Goal: Task Accomplishment & Management: Manage account settings

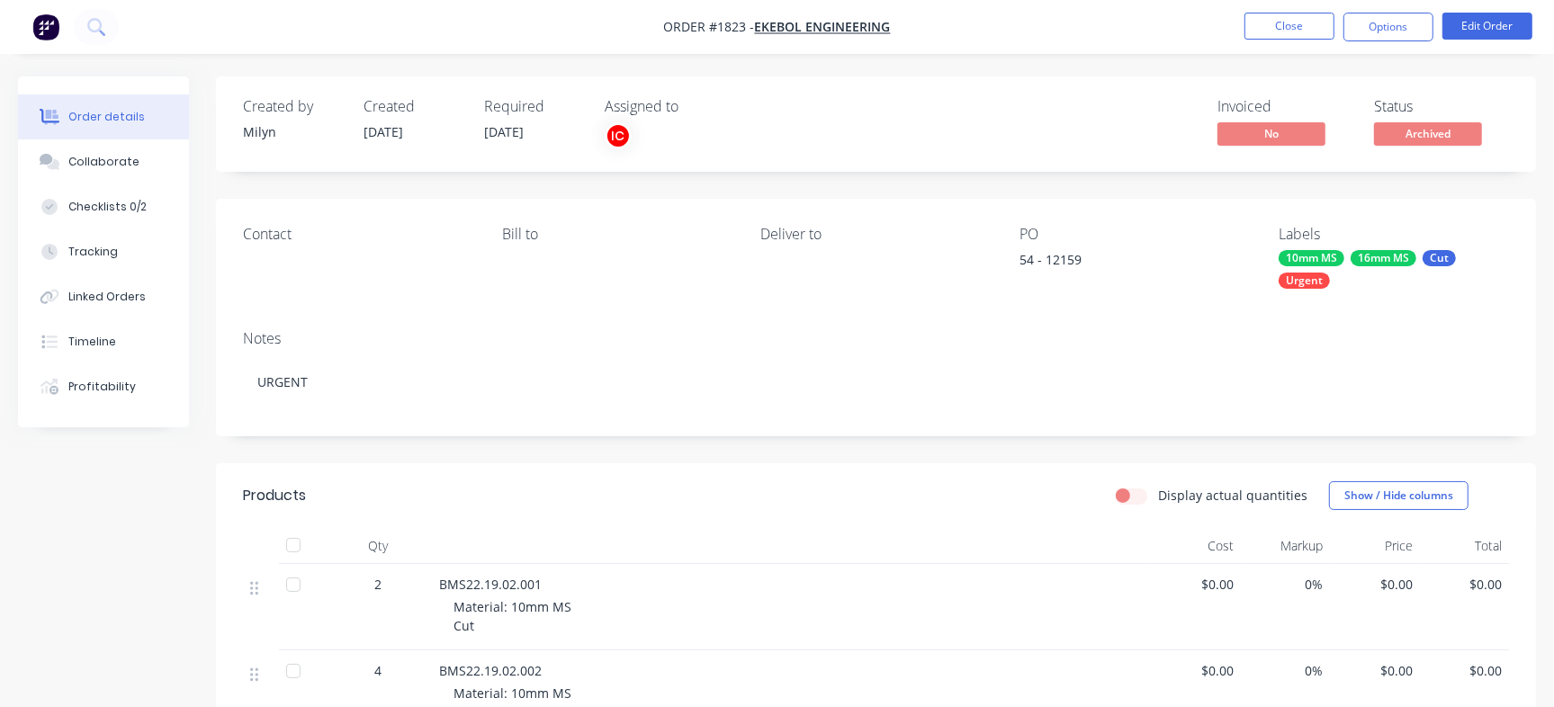
click at [730, 311] on div "Contact [PERSON_NAME] to Deliver to PO 54 - 12159 Labels 10mm MS 16mm MS Cut Ur…" at bounding box center [876, 257] width 1320 height 117
click at [1296, 22] on button "Close" at bounding box center [1290, 26] width 90 height 27
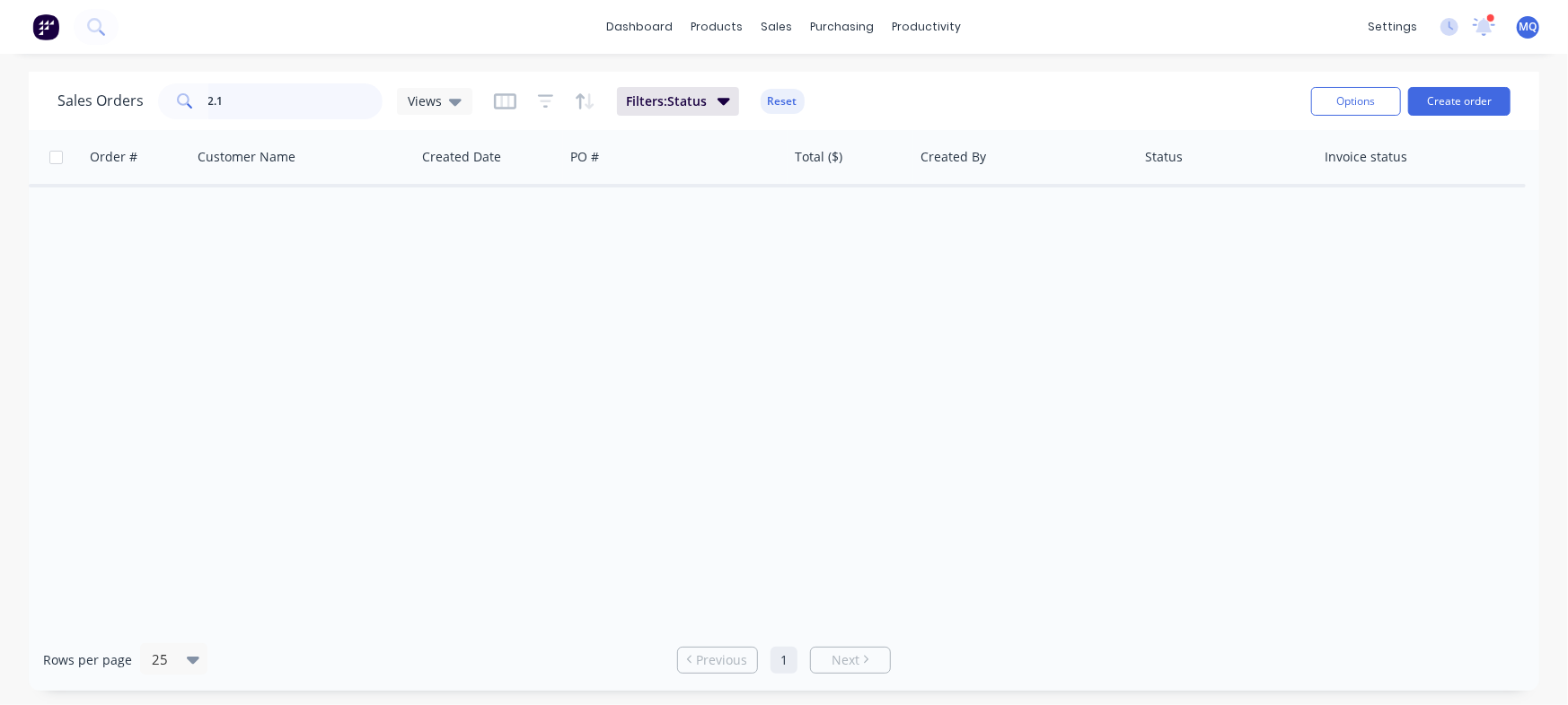
click at [274, 93] on input "2.1" at bounding box center [296, 102] width 176 height 36
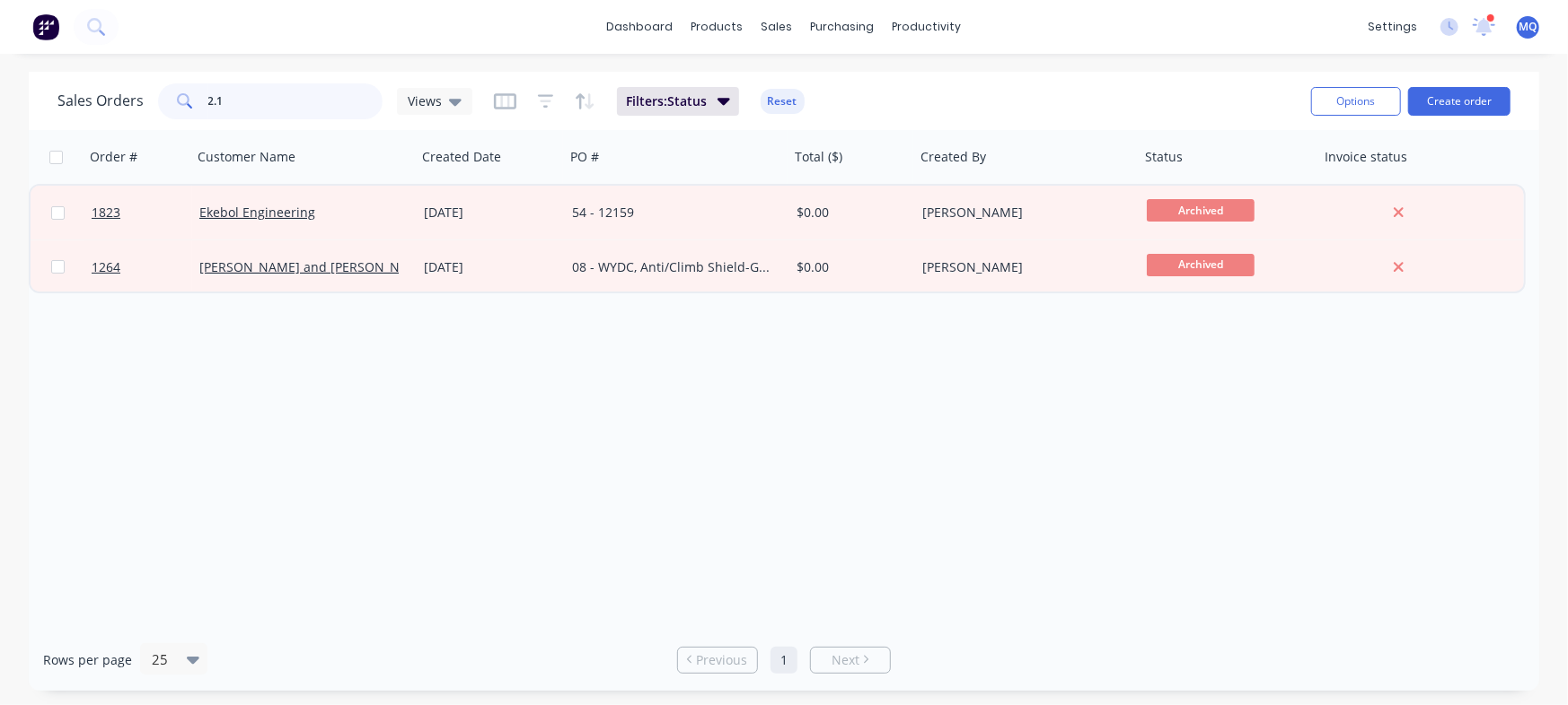
click at [274, 93] on input "2.1" at bounding box center [296, 102] width 176 height 36
type input "GW"
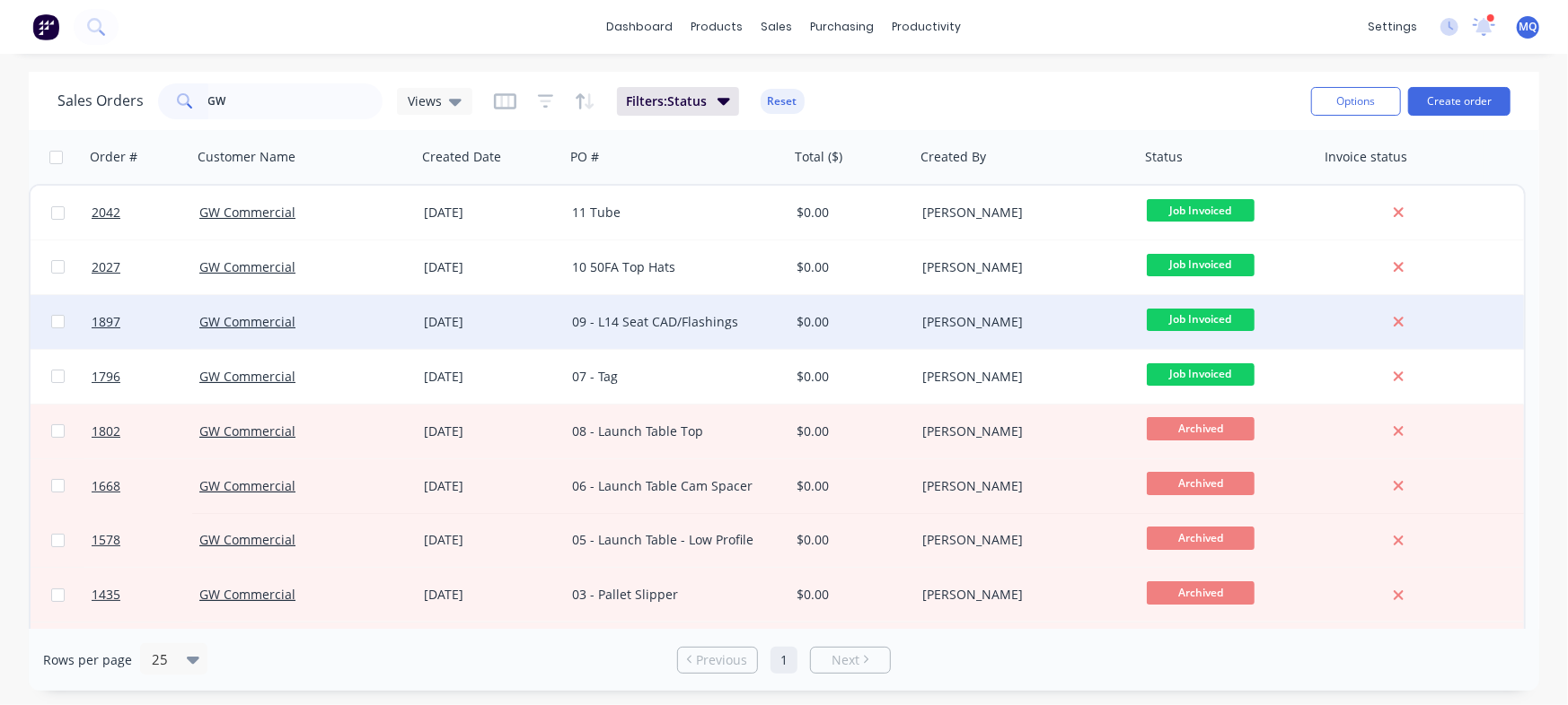
click at [715, 337] on div "09 - L14 Seat CAD/Flashings" at bounding box center [676, 322] width 224 height 54
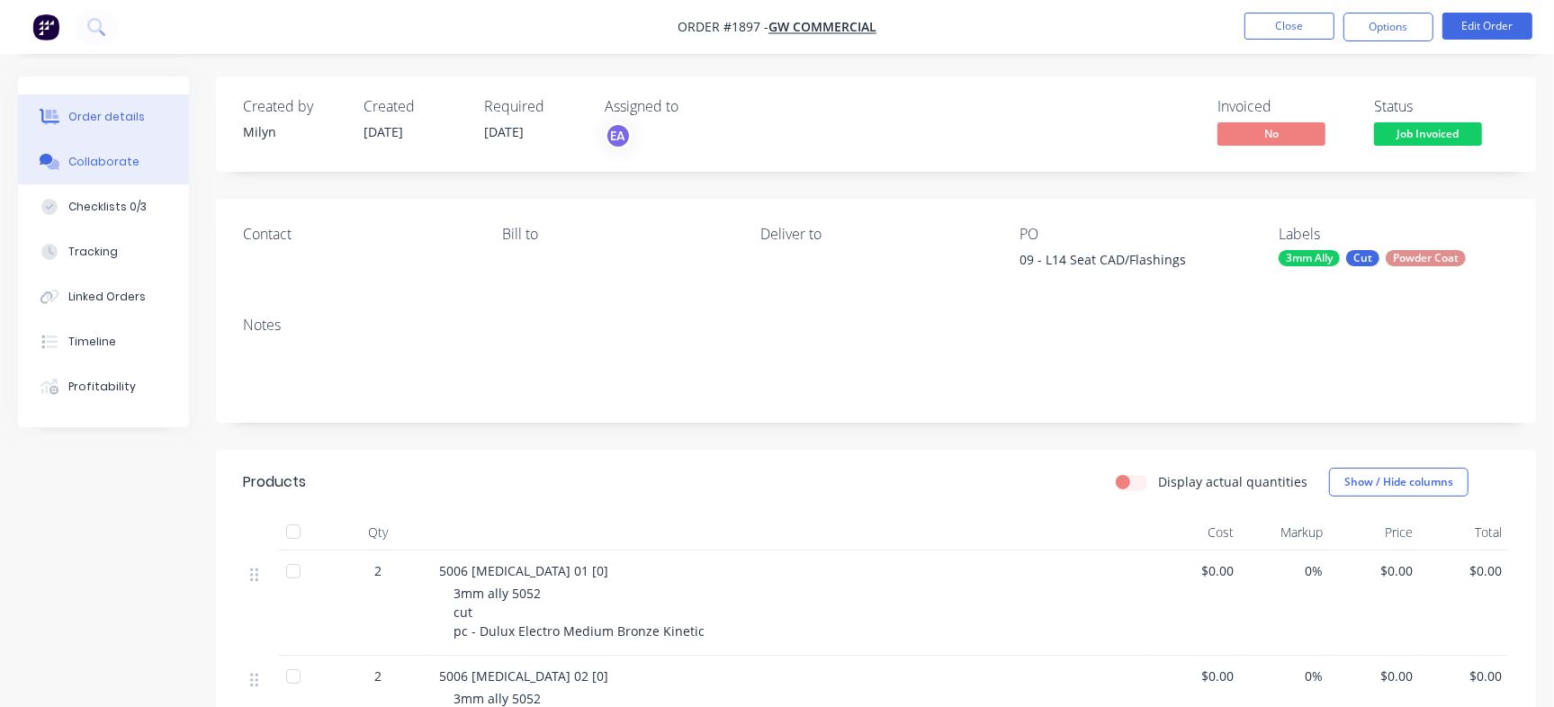
click at [139, 165] on button "Collaborate" at bounding box center [103, 162] width 171 height 45
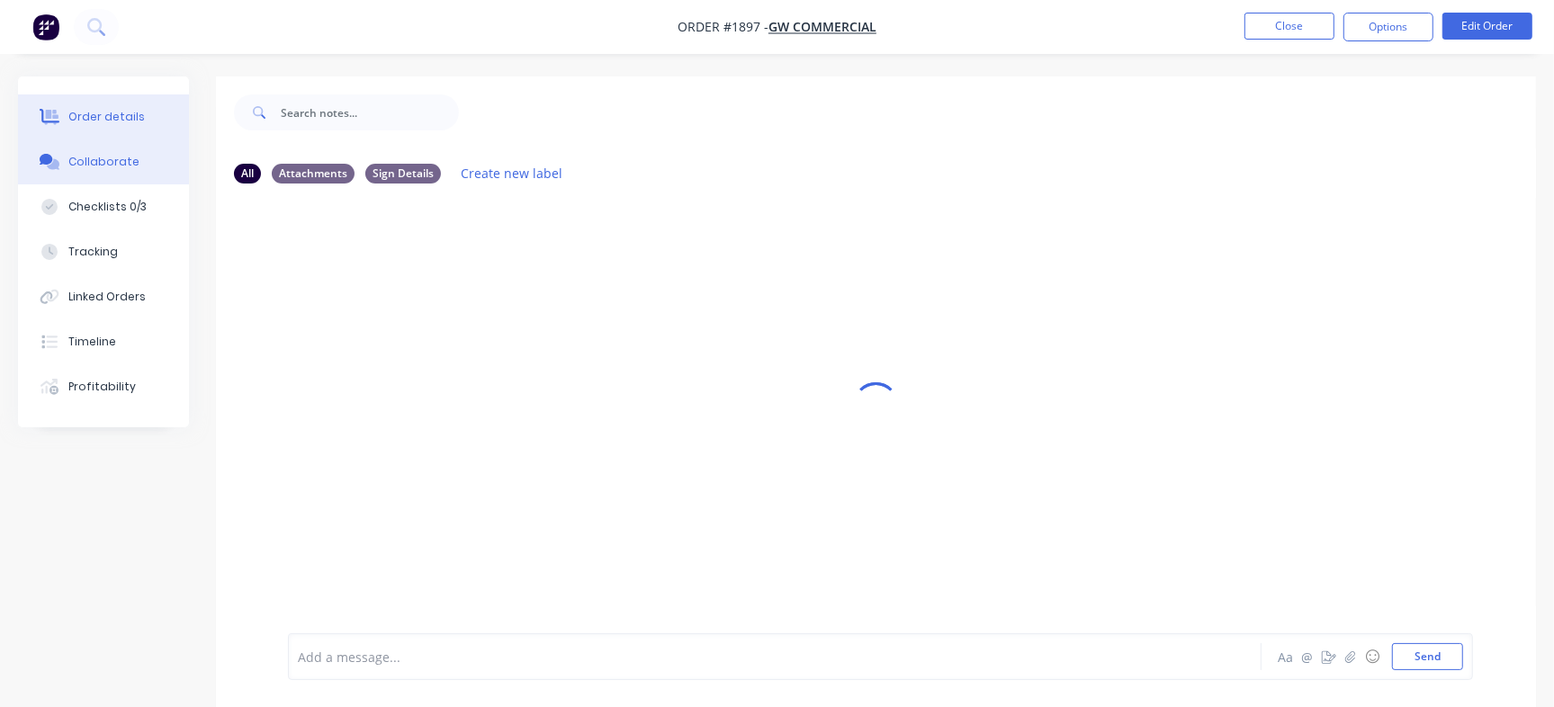
click at [97, 116] on div "Order details" at bounding box center [106, 117] width 77 height 16
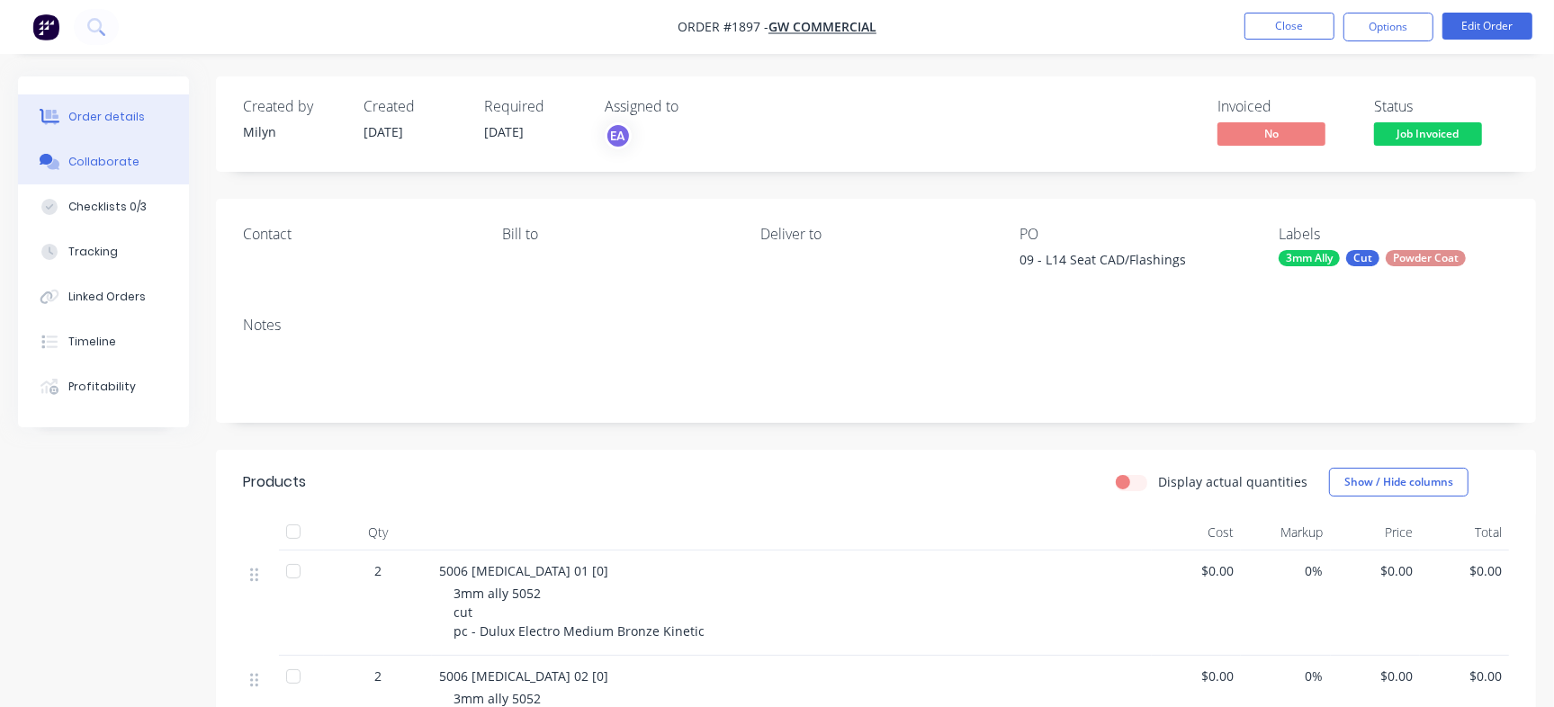
click at [101, 156] on div "Collaborate" at bounding box center [103, 162] width 71 height 16
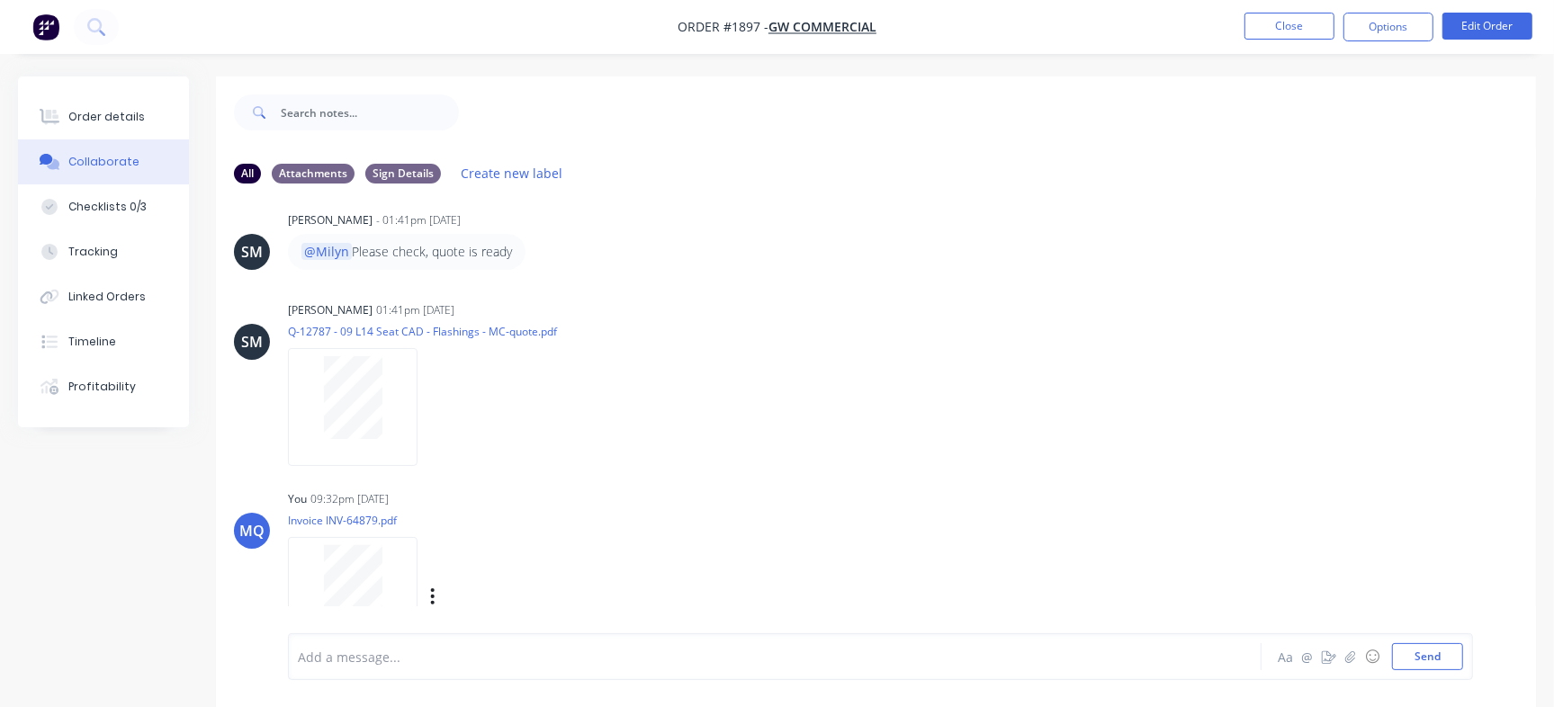
scroll to position [592, 0]
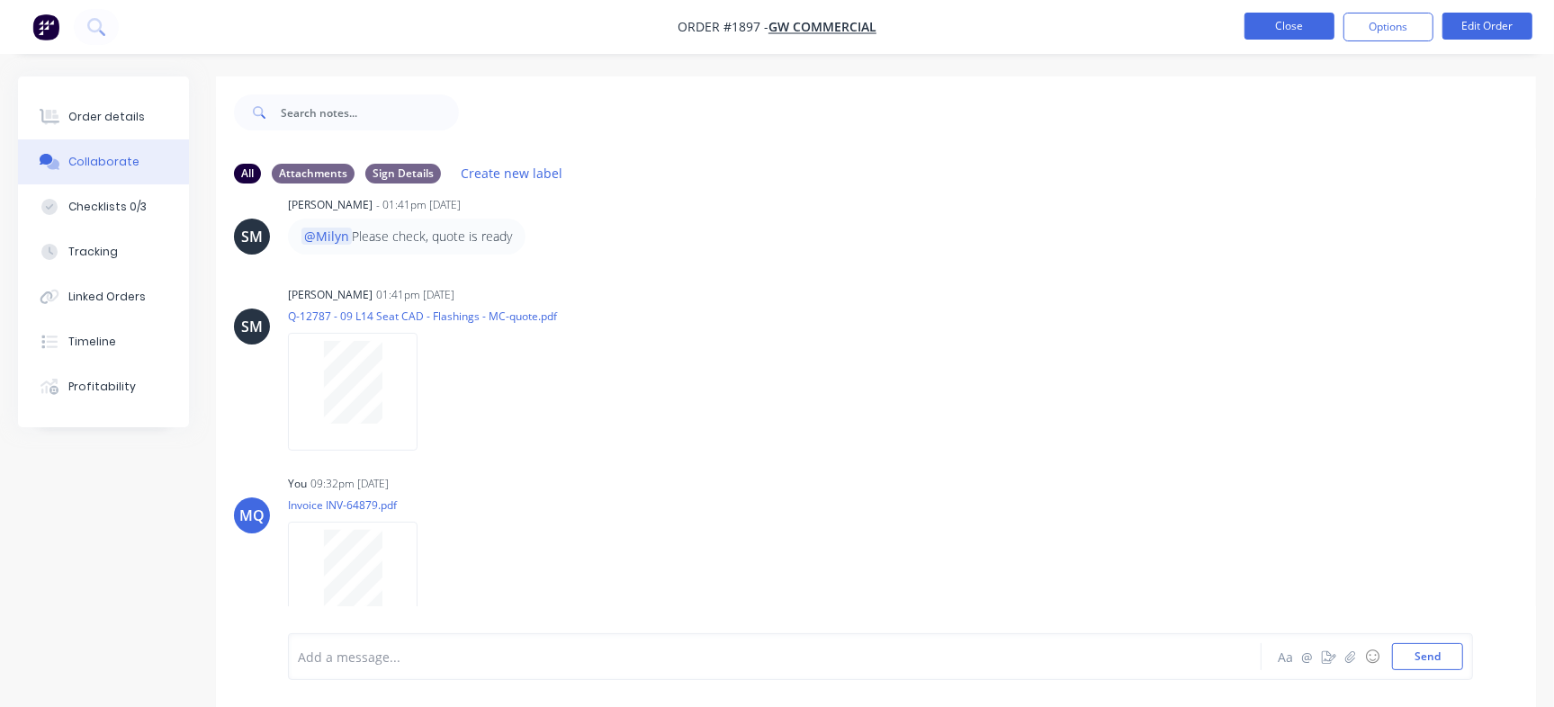
click at [1309, 20] on button "Close" at bounding box center [1290, 26] width 90 height 27
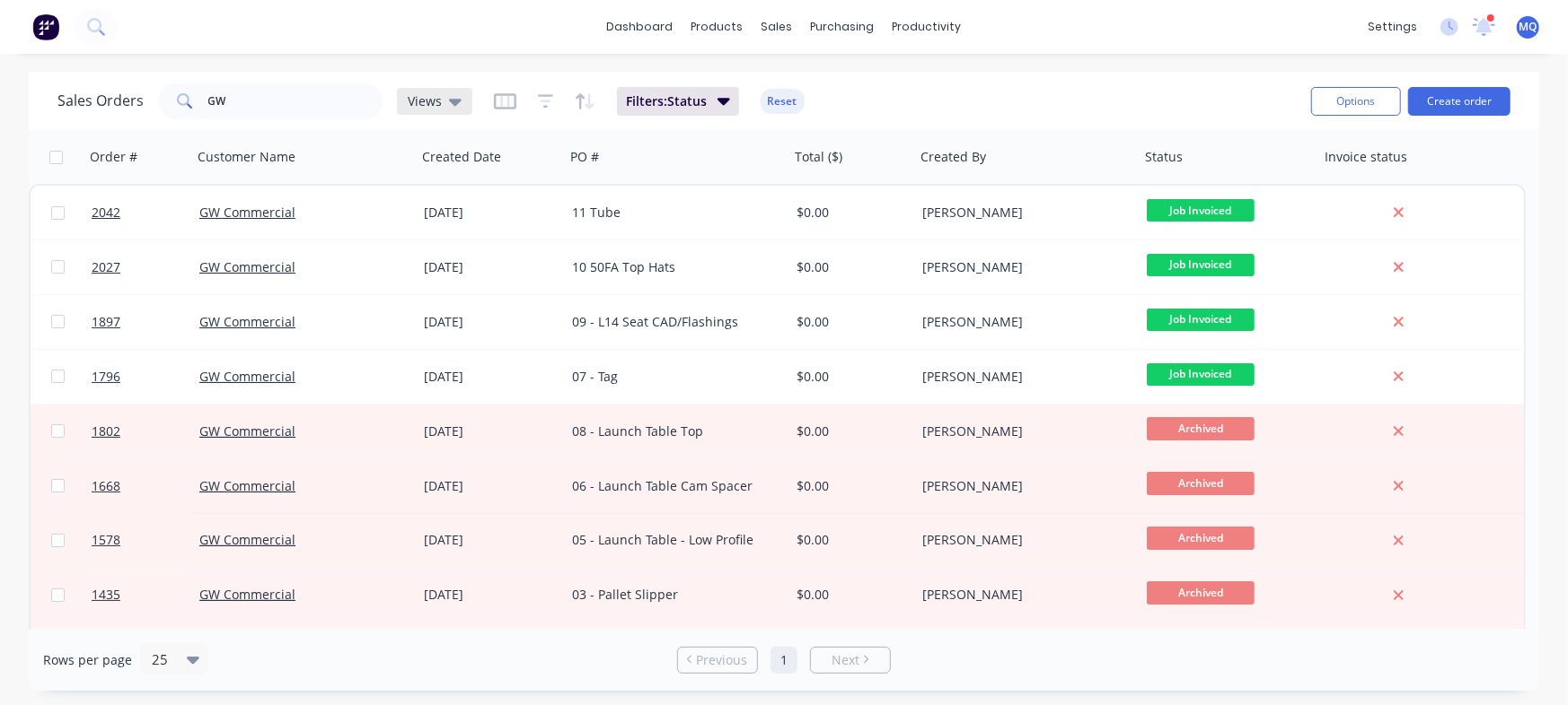
click at [449, 95] on icon at bounding box center [455, 102] width 13 height 20
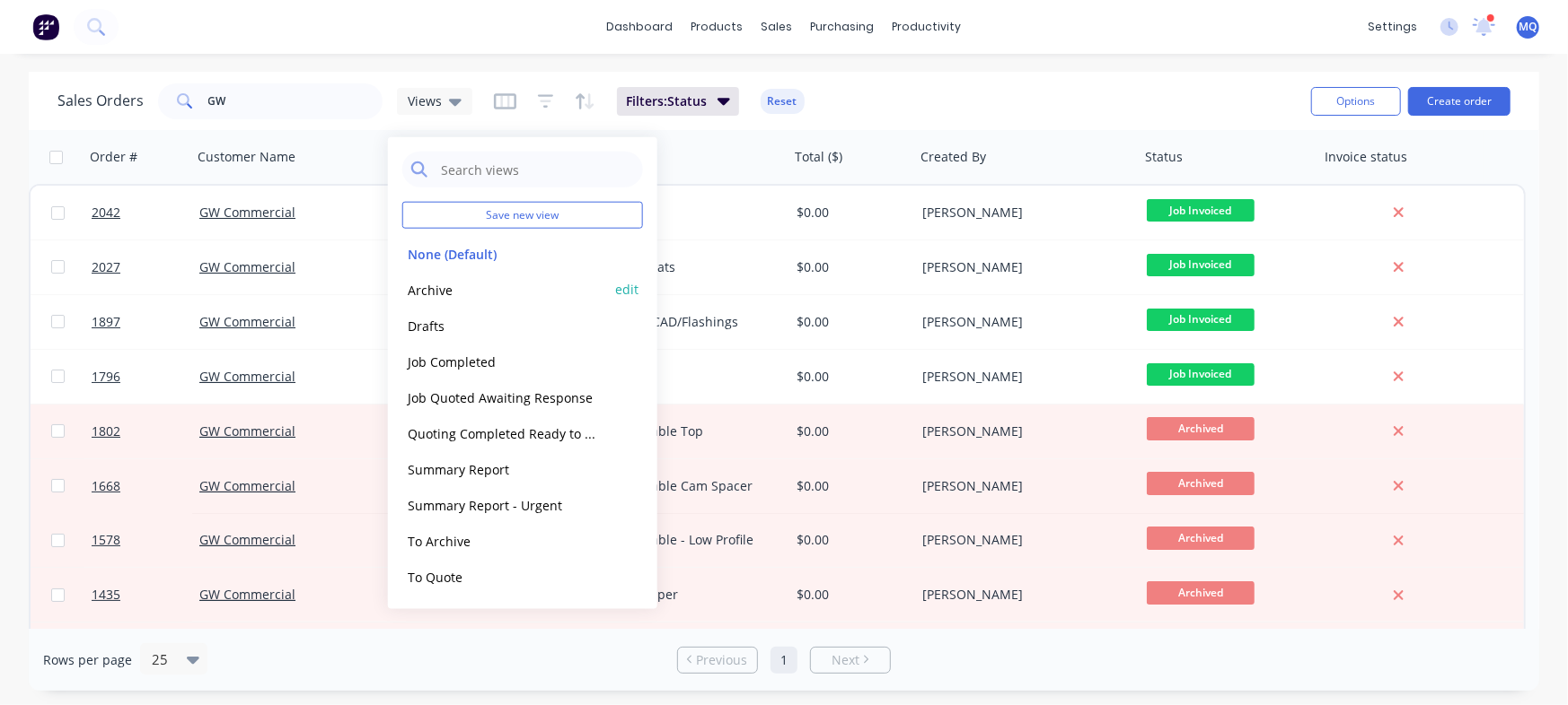
click at [446, 289] on button "Archive" at bounding box center [504, 289] width 204 height 21
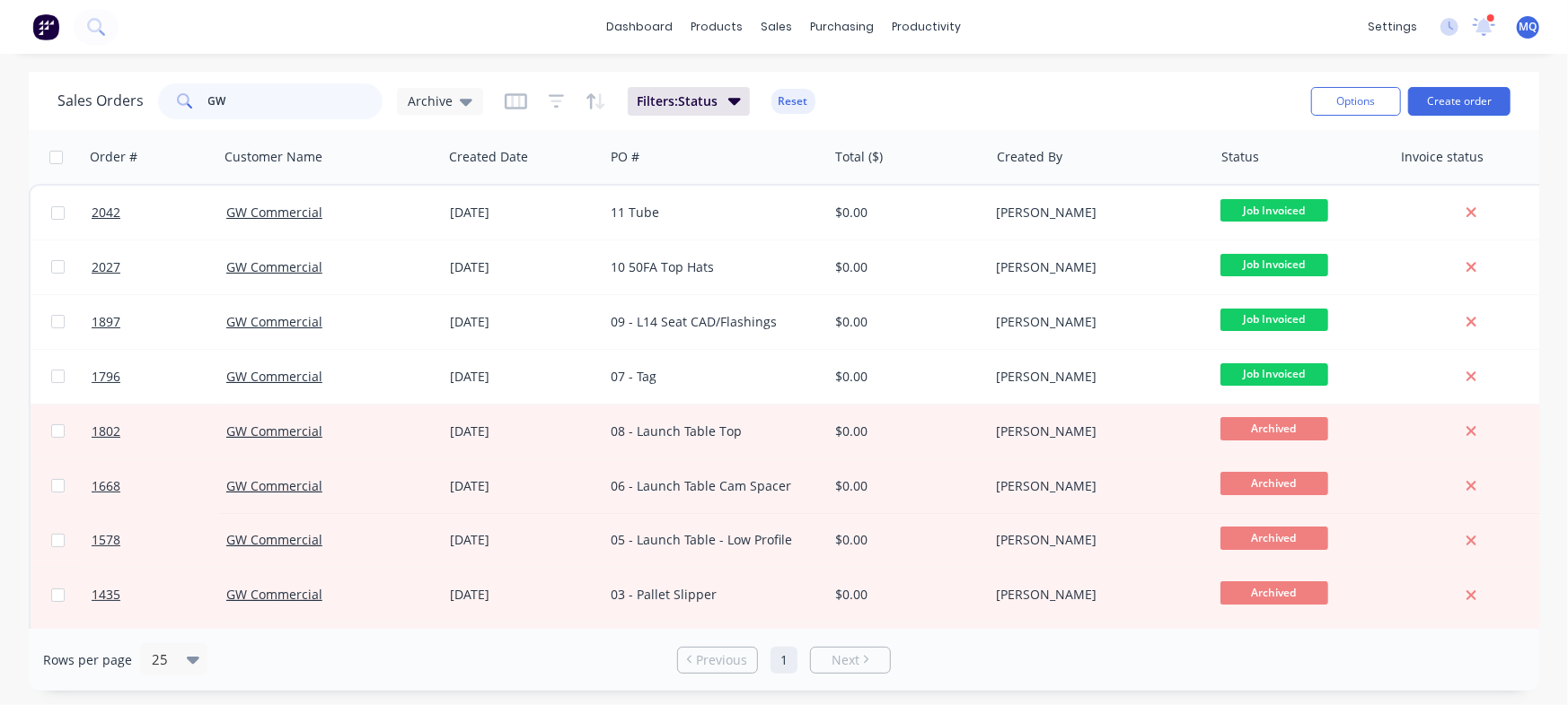
click at [272, 105] on input "GW" at bounding box center [296, 102] width 176 height 36
paste input "AAECUPLC300"
type input "AAECUPLC300"
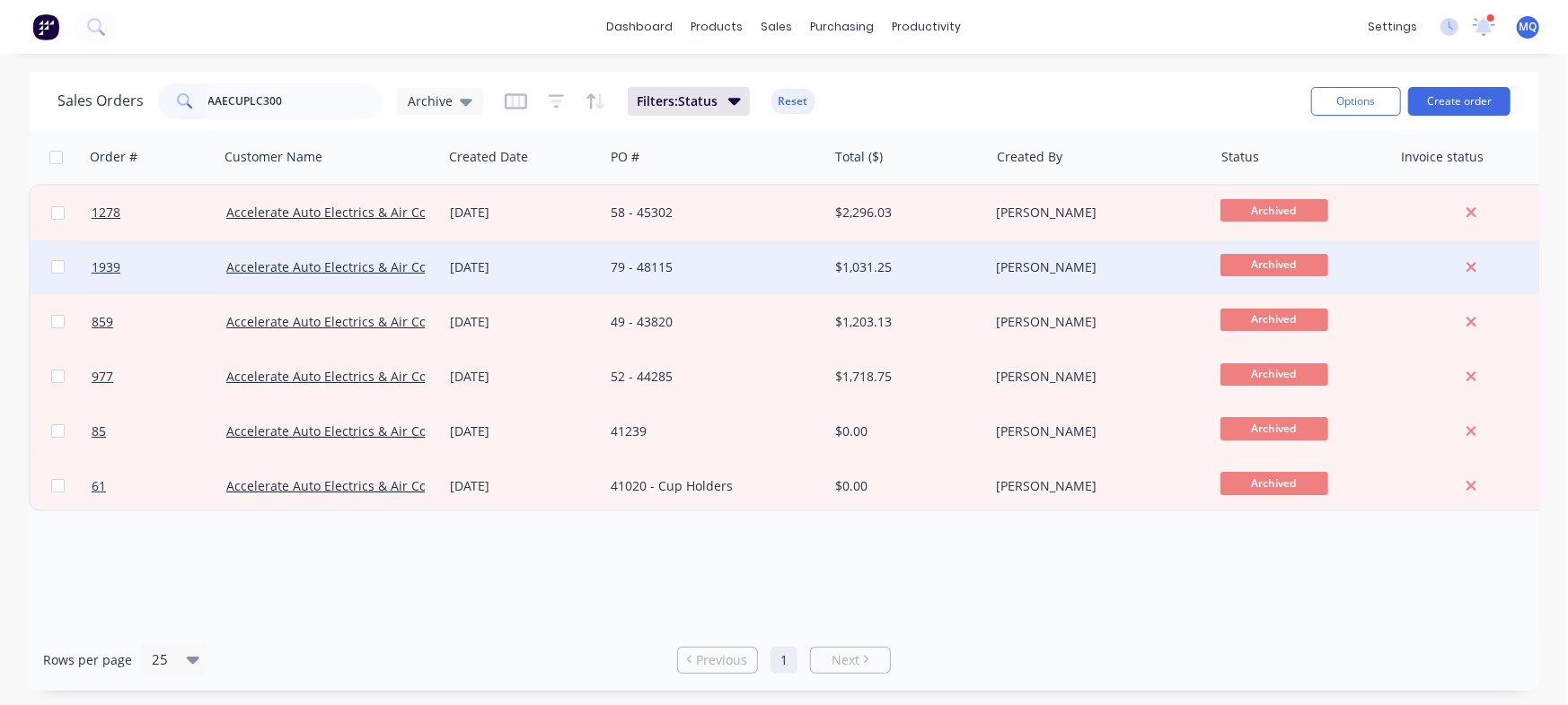
click at [727, 265] on div "79 - 48115" at bounding box center [710, 267] width 199 height 18
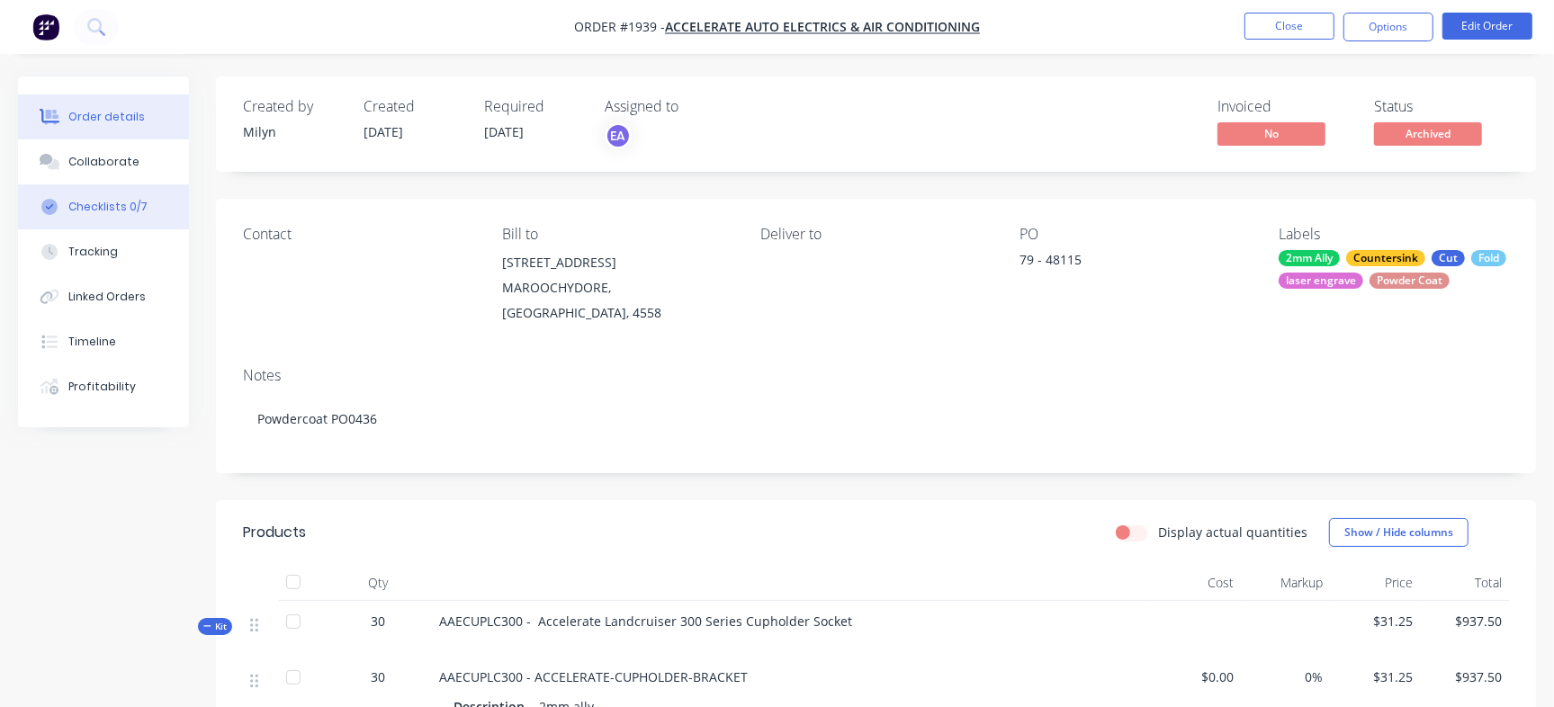
click at [166, 190] on button "Checklists 0/7" at bounding box center [103, 207] width 171 height 45
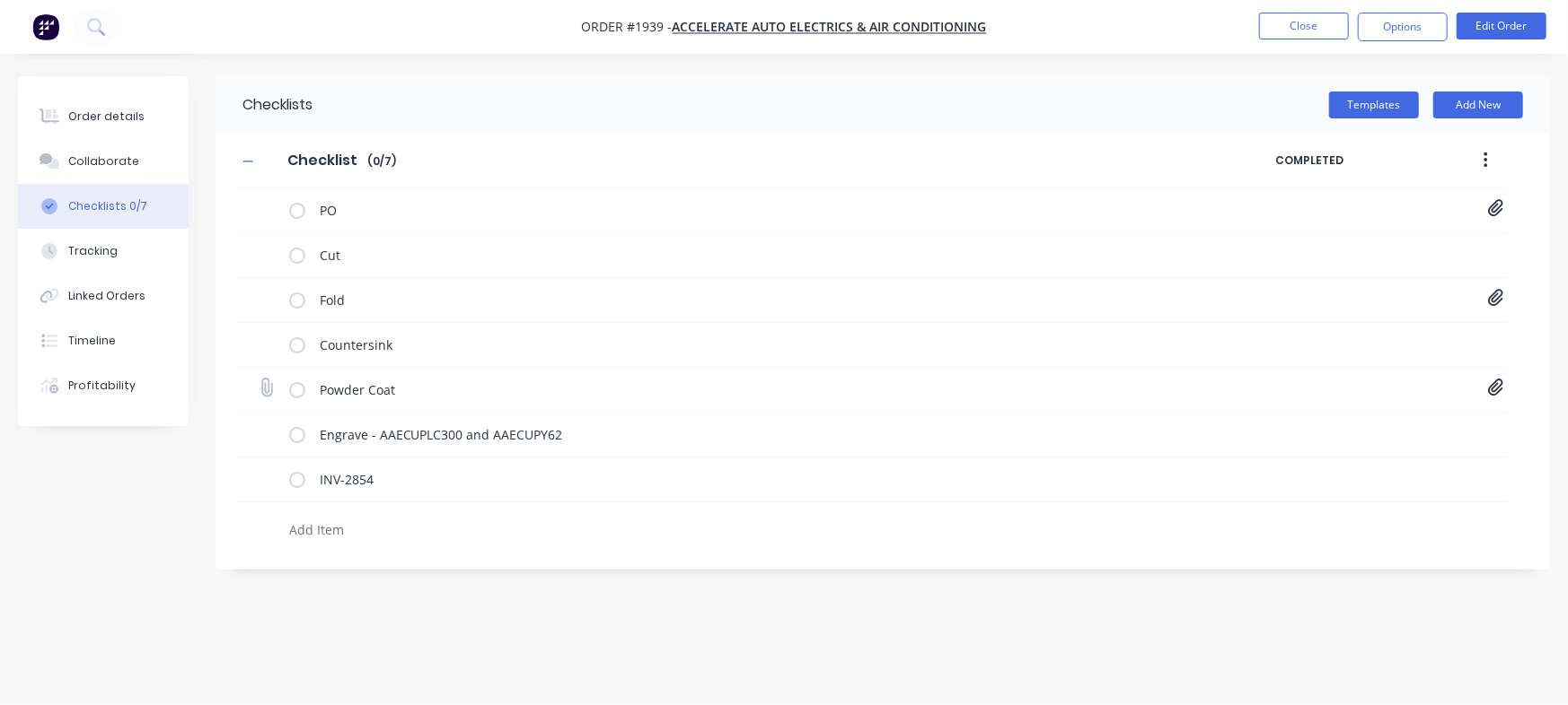
click at [1490, 390] on icon at bounding box center [1495, 388] width 16 height 18
click at [1308, 24] on button "Close" at bounding box center [1304, 26] width 90 height 27
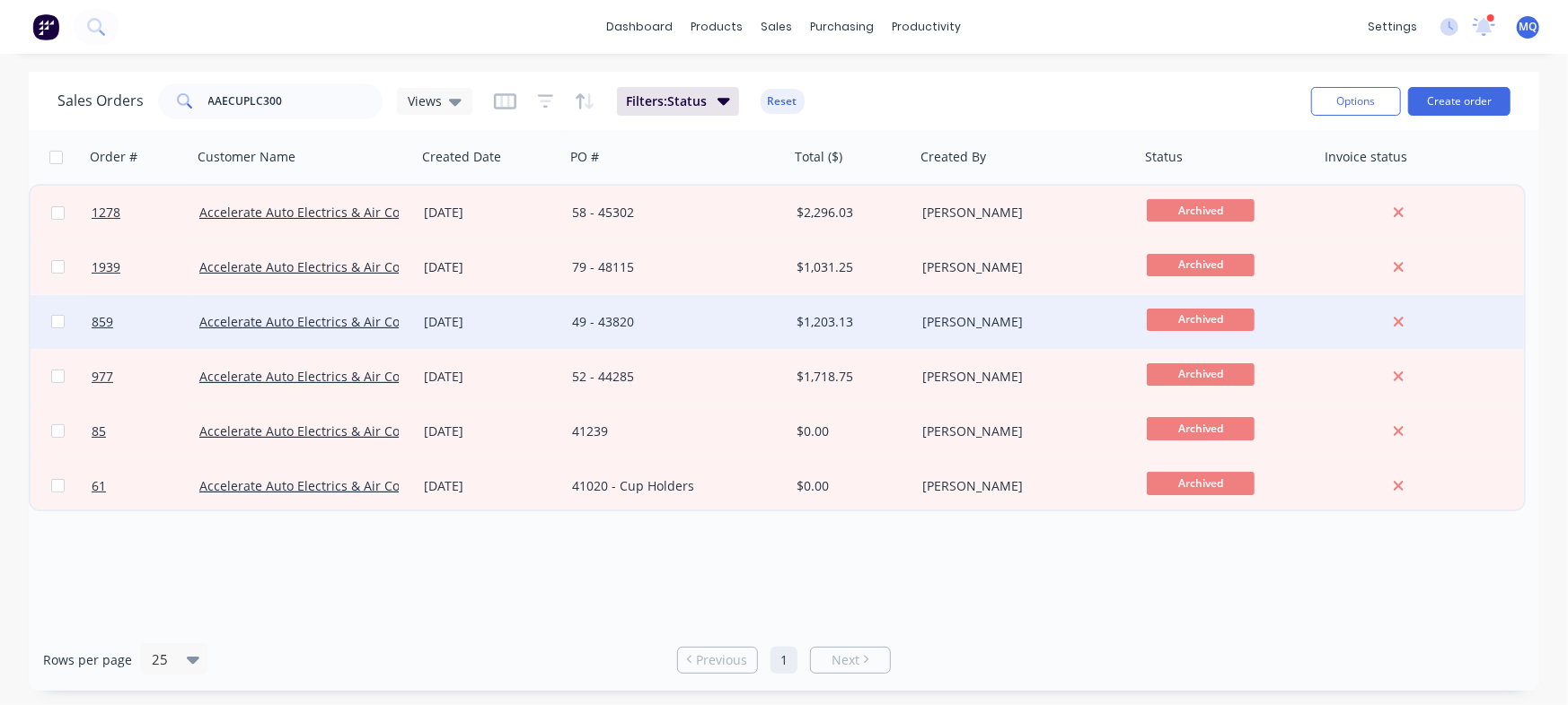
click at [724, 310] on div "49 - 43820" at bounding box center [676, 322] width 224 height 54
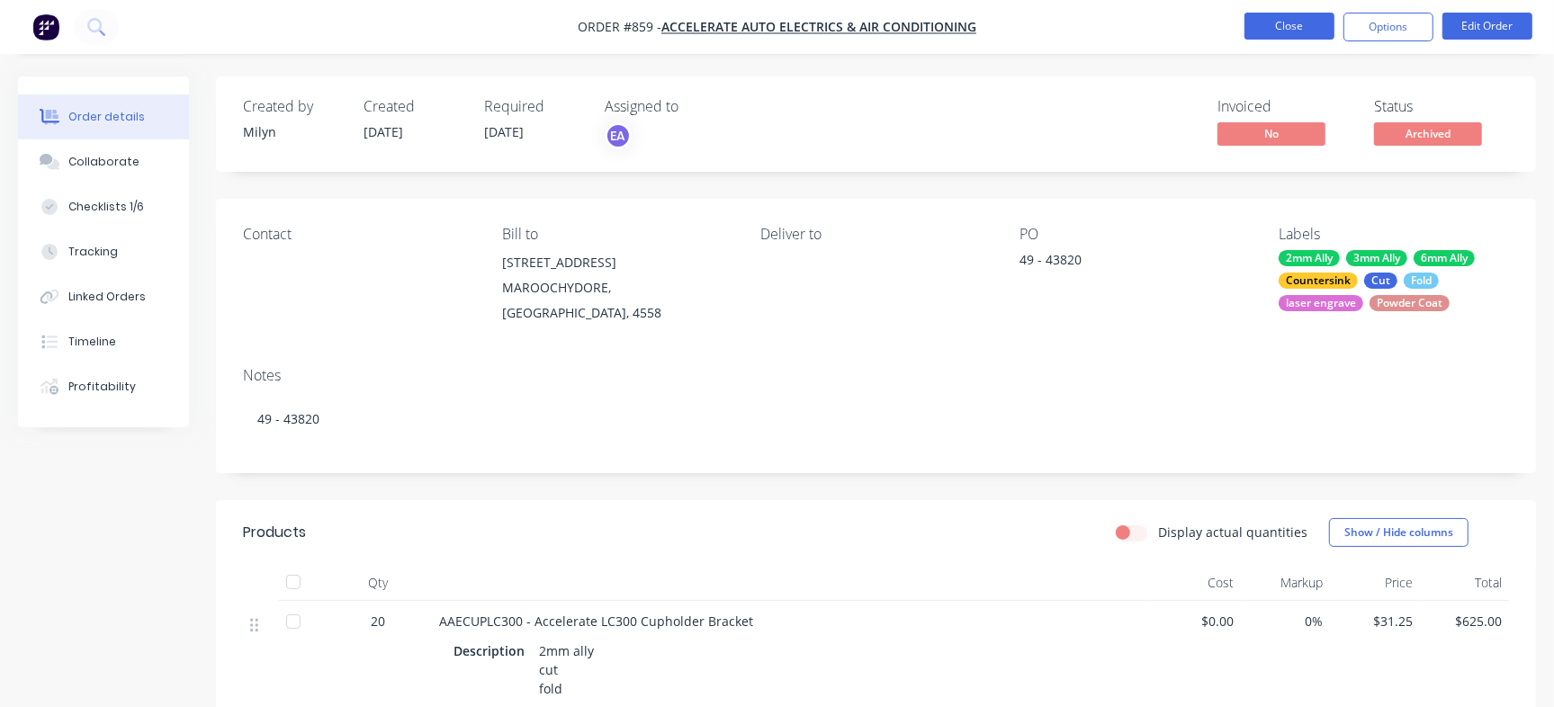
click at [1293, 27] on button "Close" at bounding box center [1290, 26] width 90 height 27
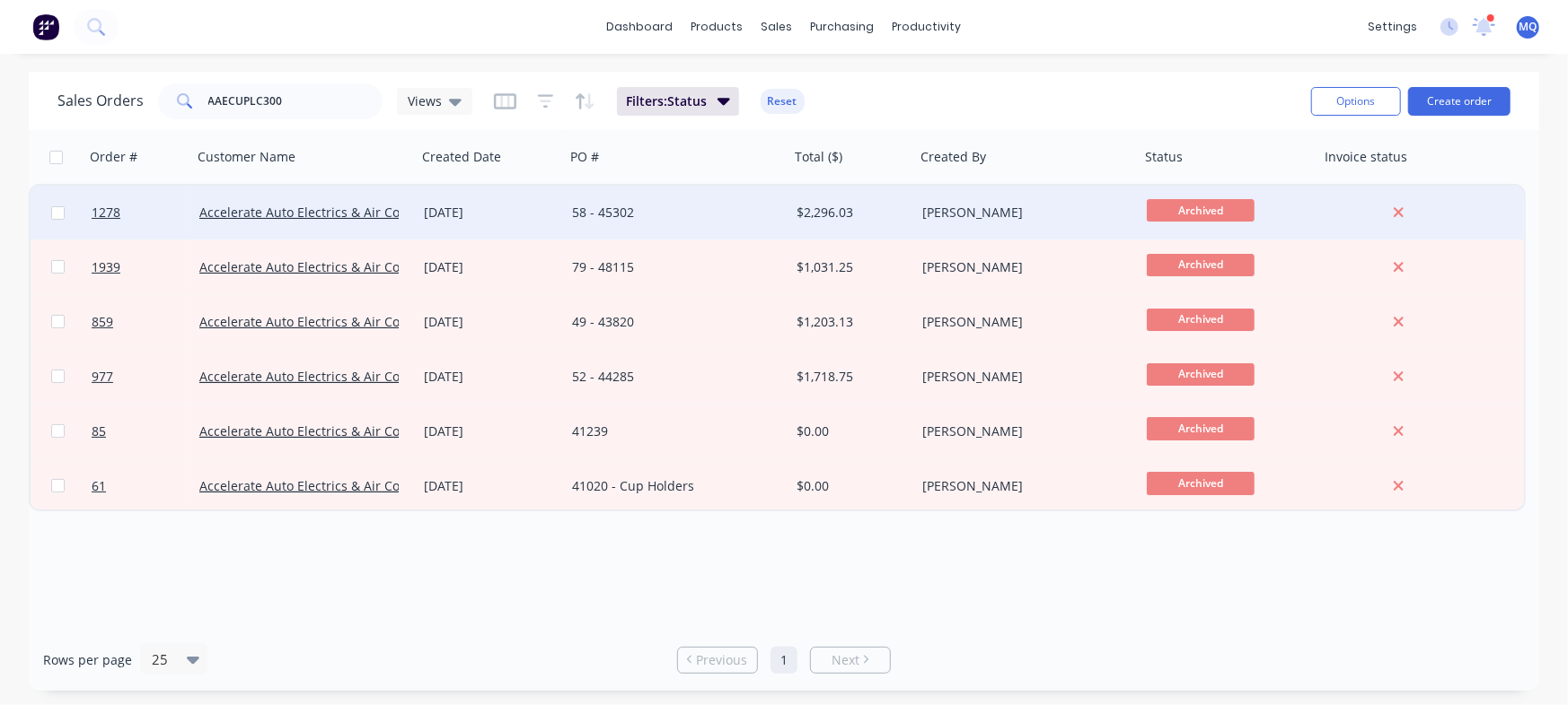
click at [640, 196] on div "58 - 45302" at bounding box center [676, 212] width 224 height 54
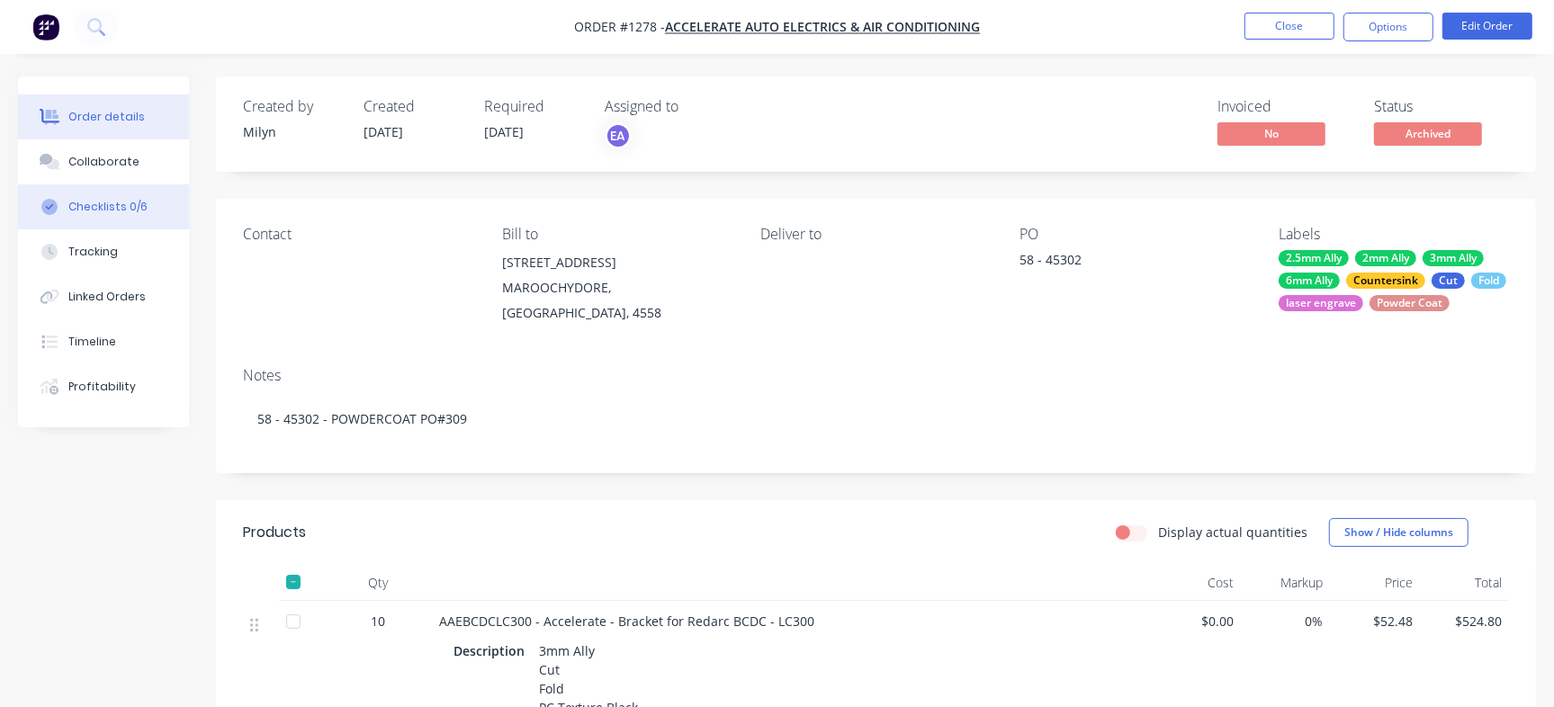
click at [128, 199] on div "Checklists 0/6" at bounding box center [107, 207] width 79 height 16
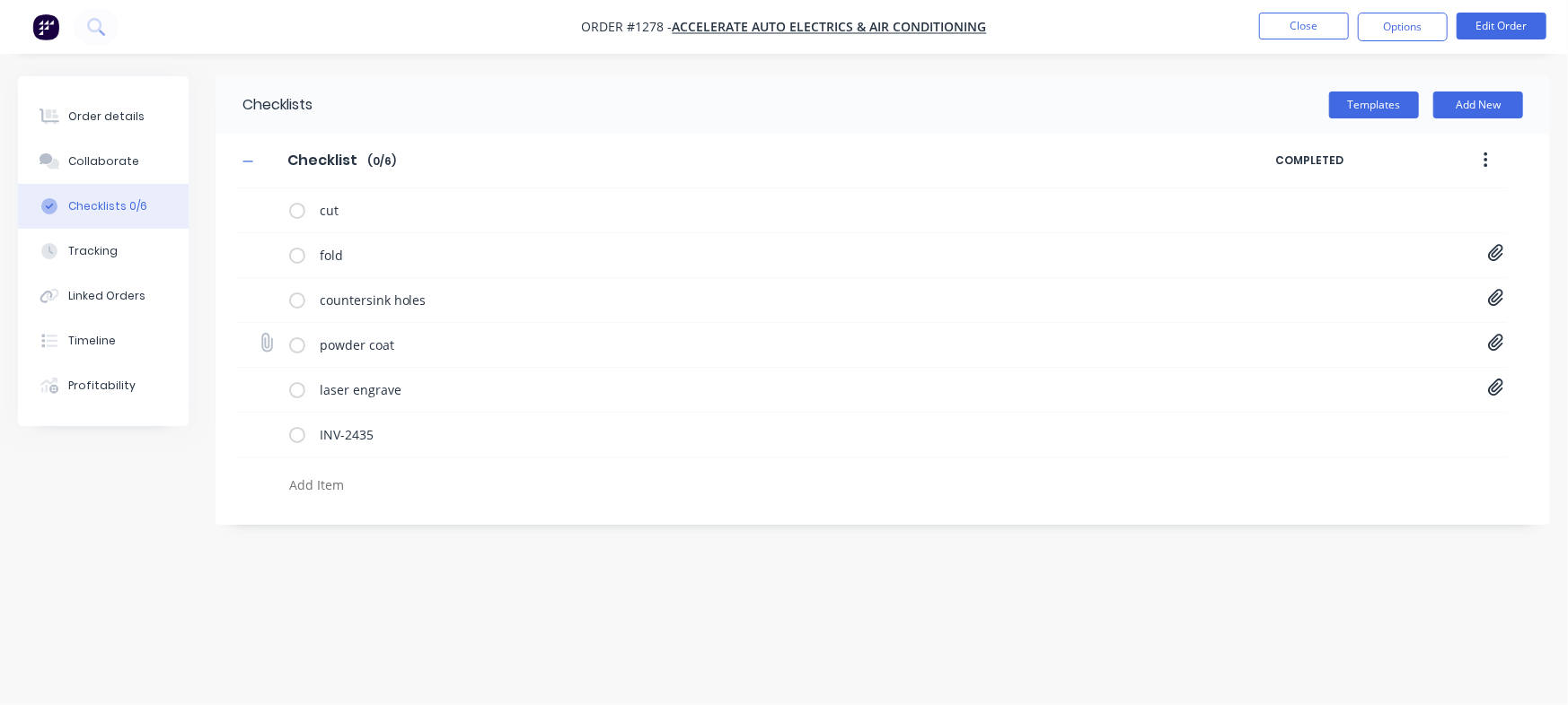
click at [1494, 337] on icon at bounding box center [1494, 343] width 15 height 17
click at [1284, 36] on button "Close" at bounding box center [1304, 26] width 90 height 27
type textarea "x"
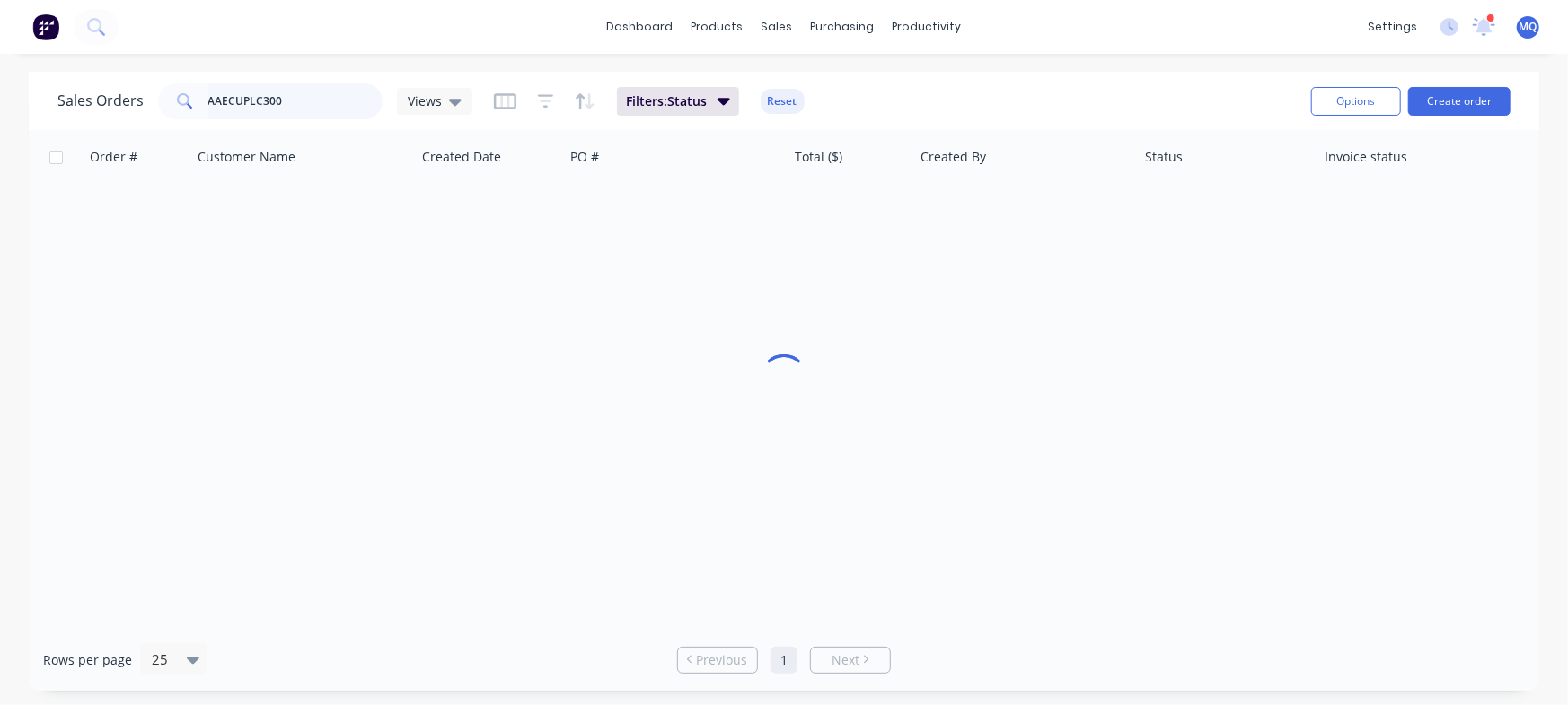
click at [335, 91] on input "AAECUPLC300" at bounding box center [296, 102] width 176 height 36
click at [308, 98] on input "AAECUPLC300" at bounding box center [296, 102] width 176 height 36
paste input "200x150x8"
drag, startPoint x: 319, startPoint y: 104, endPoint x: 0, endPoint y: 86, distance: 319.5
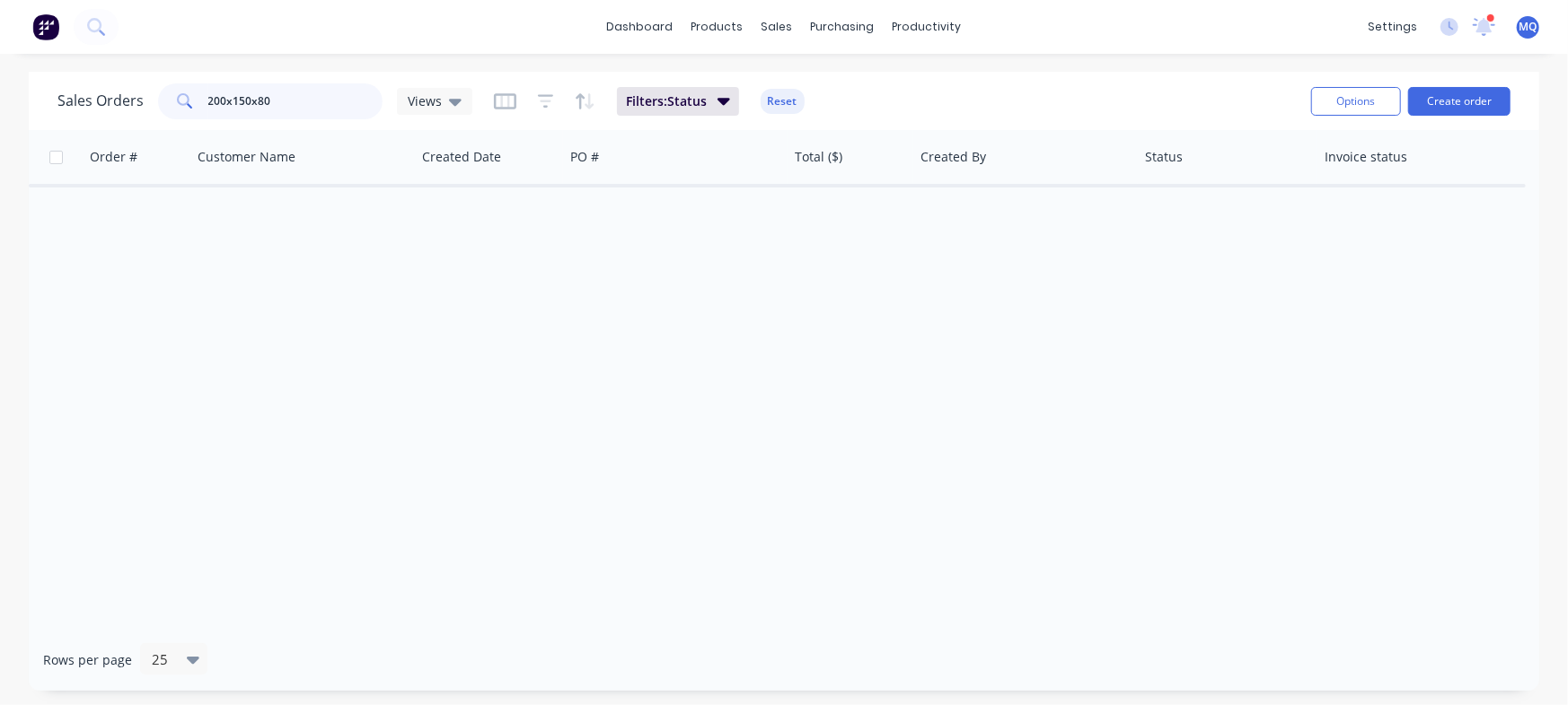
click at [0, 86] on div "Sales Orders 200x150x80 Views Filters: Status Reset Options Create order Order …" at bounding box center [784, 381] width 1568 height 619
type input "1767"
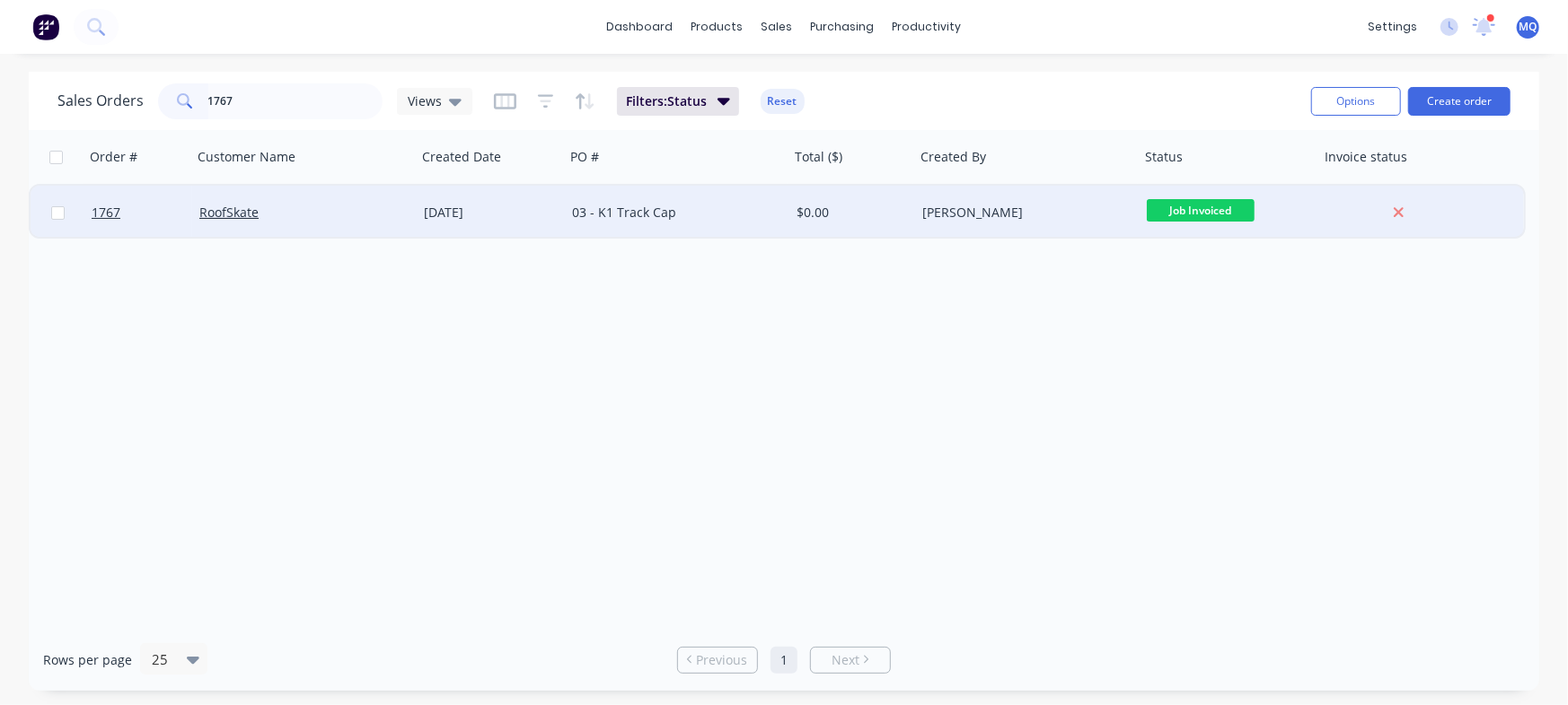
click at [386, 226] on div "RoofSkate" at bounding box center [304, 212] width 224 height 54
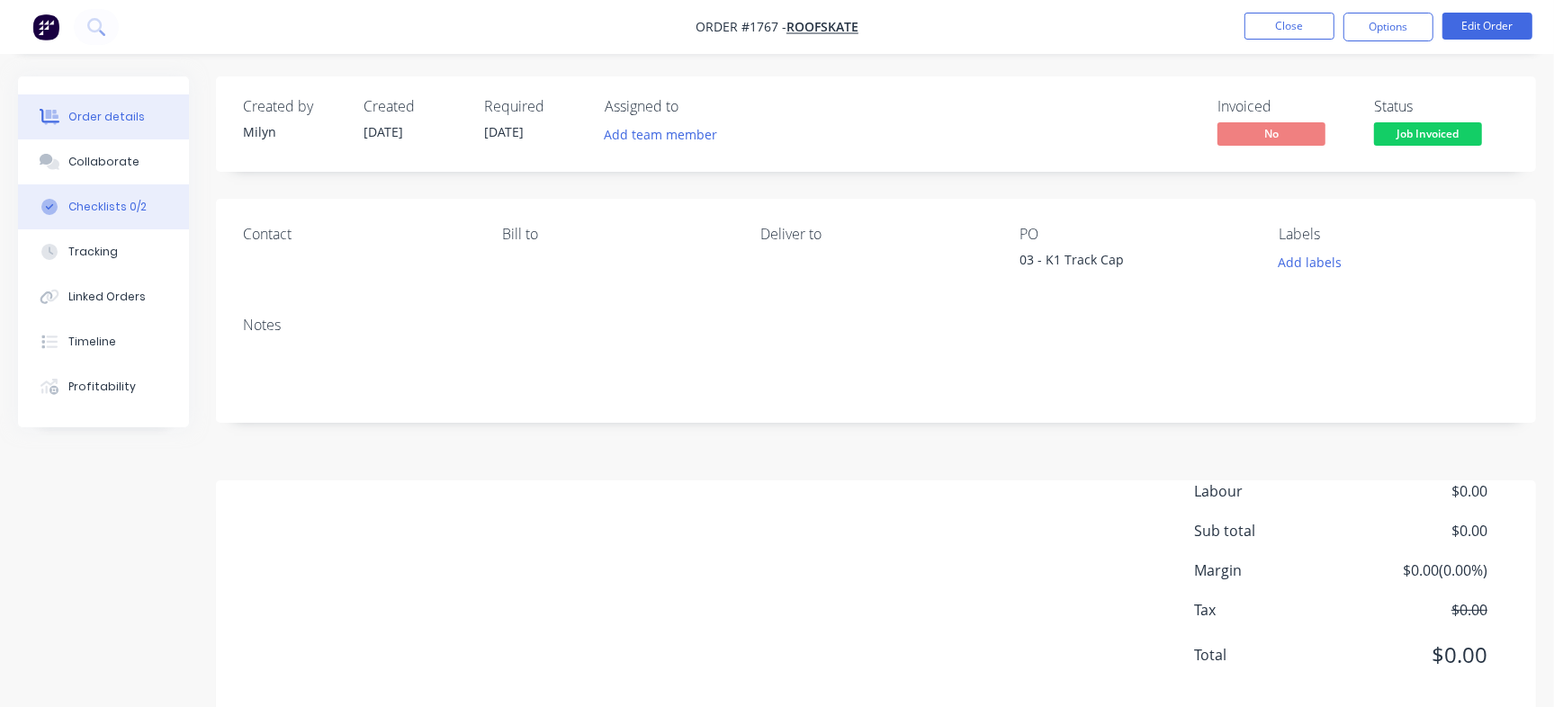
click at [116, 202] on div "Checklists 0/2" at bounding box center [107, 207] width 78 height 16
type textarea "x"
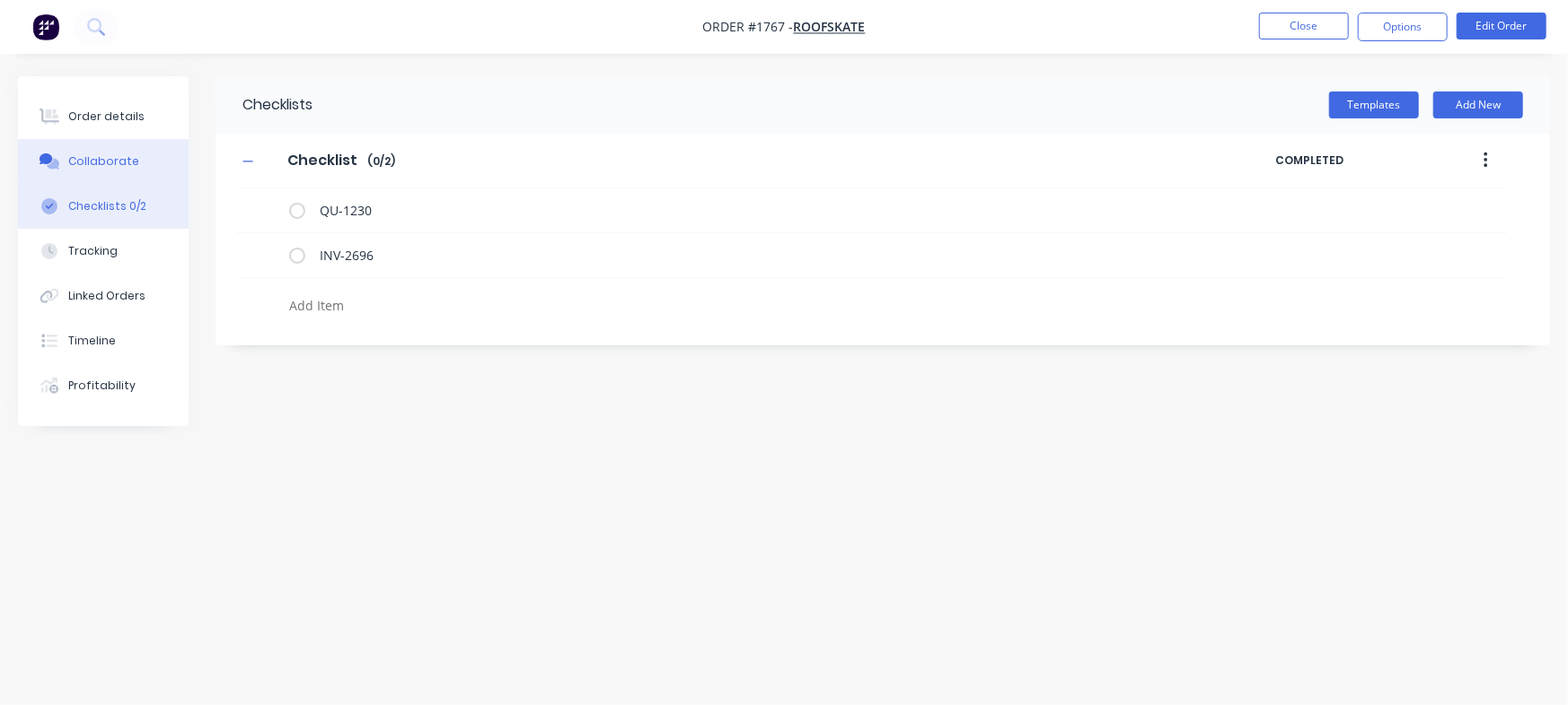
click at [92, 146] on button "Collaborate" at bounding box center [103, 162] width 171 height 45
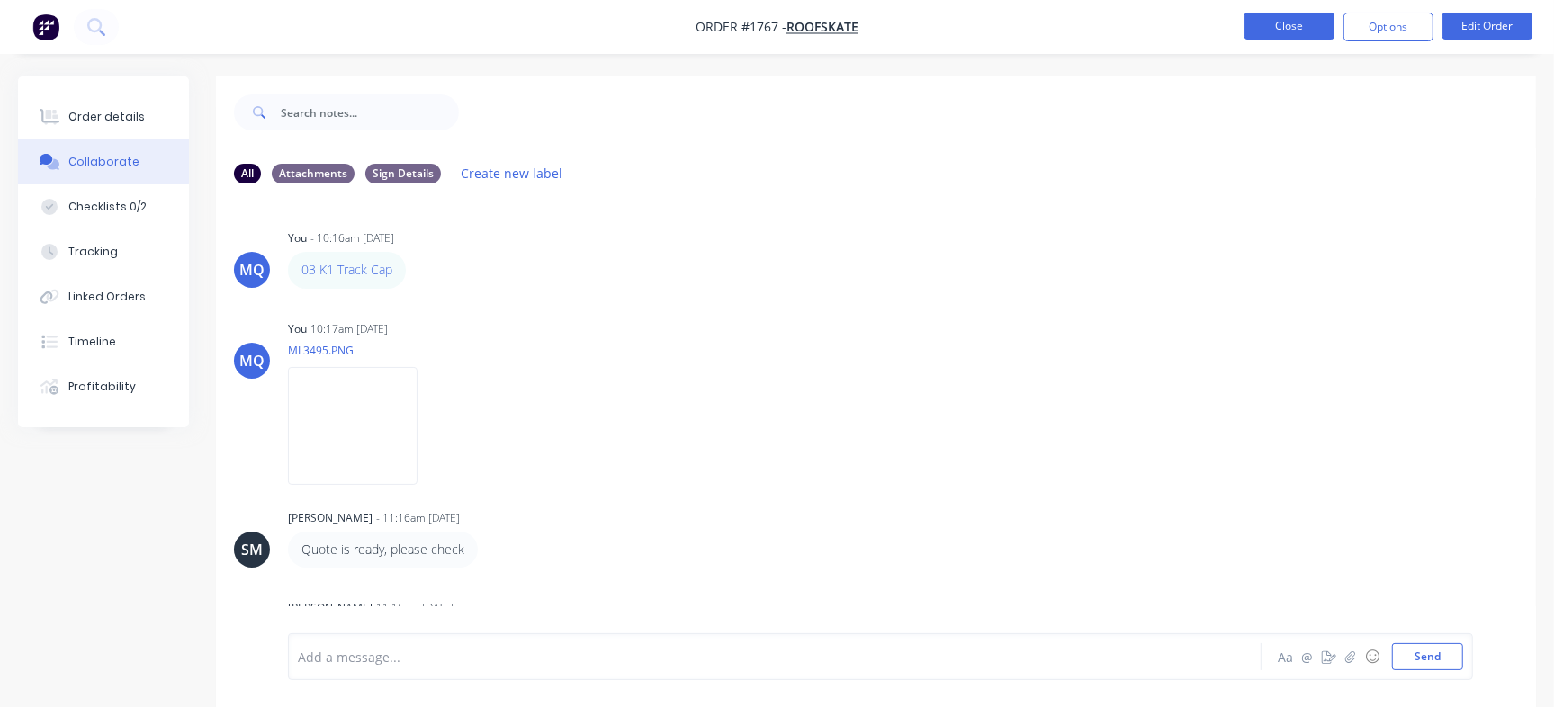
click at [1301, 24] on button "Close" at bounding box center [1290, 26] width 90 height 27
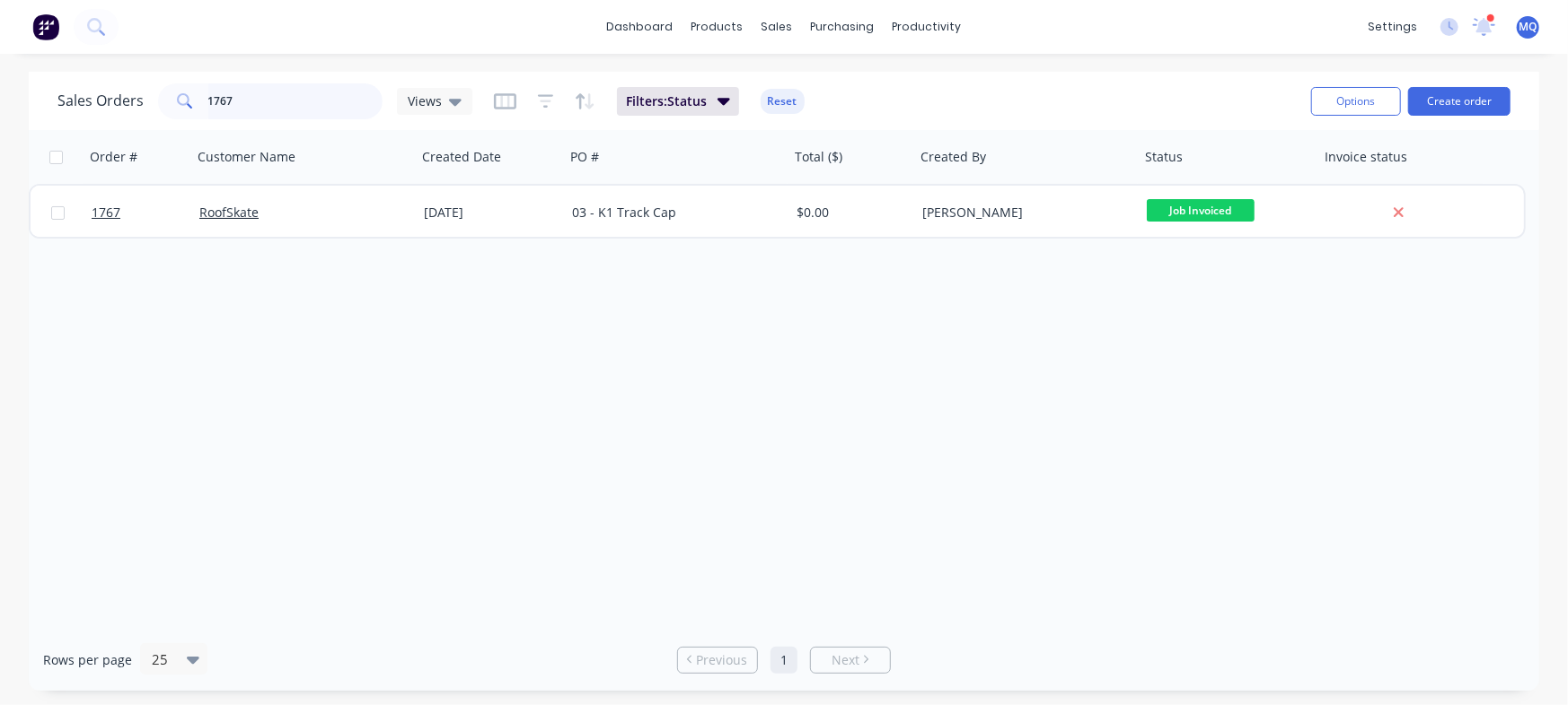
click at [277, 107] on input "1767" at bounding box center [296, 102] width 176 height 36
paste input "Steel angle brackets"
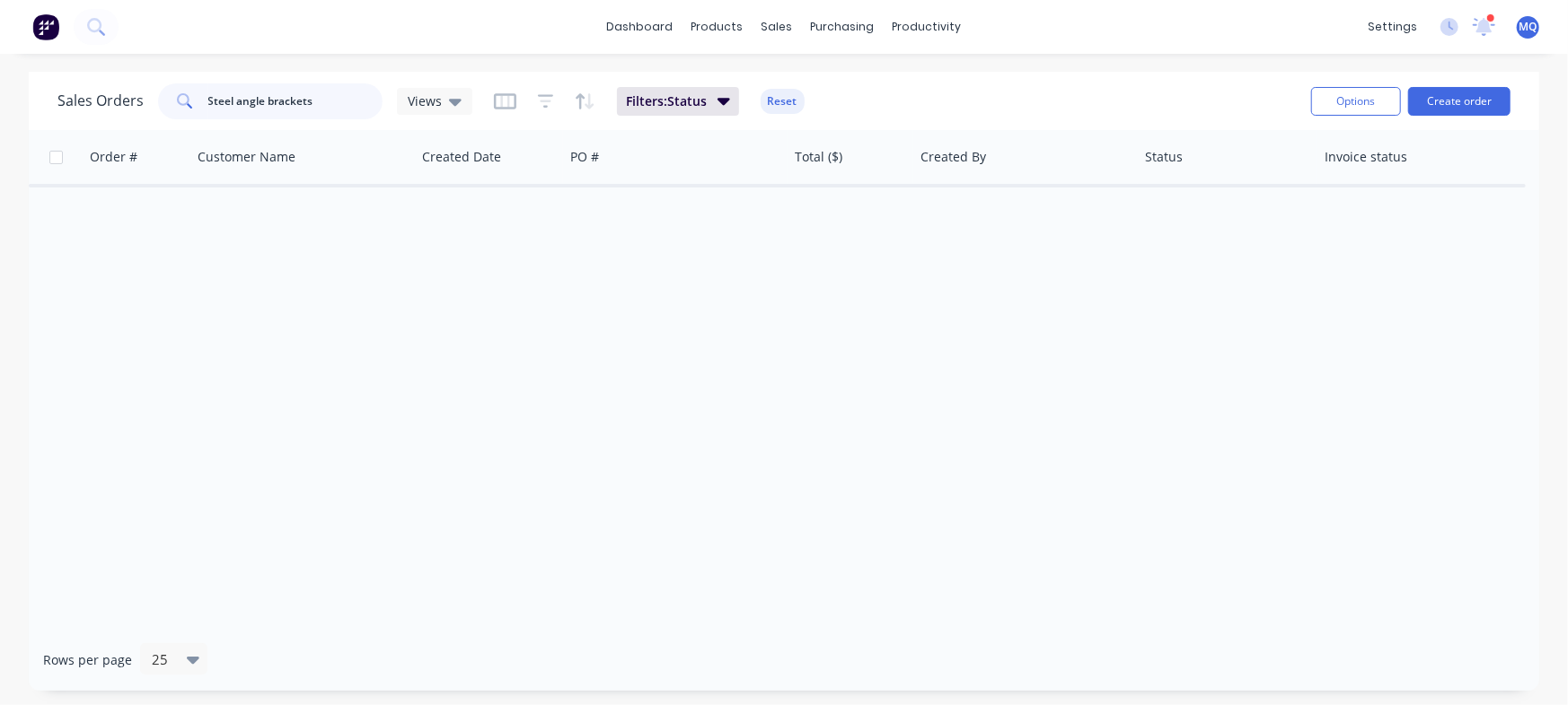
drag, startPoint x: 319, startPoint y: 104, endPoint x: 0, endPoint y: 92, distance: 319.2
click at [0, 92] on div "Sales Orders Steel angle brackets Views Filters: Status Reset Options Create or…" at bounding box center [784, 381] width 1568 height 619
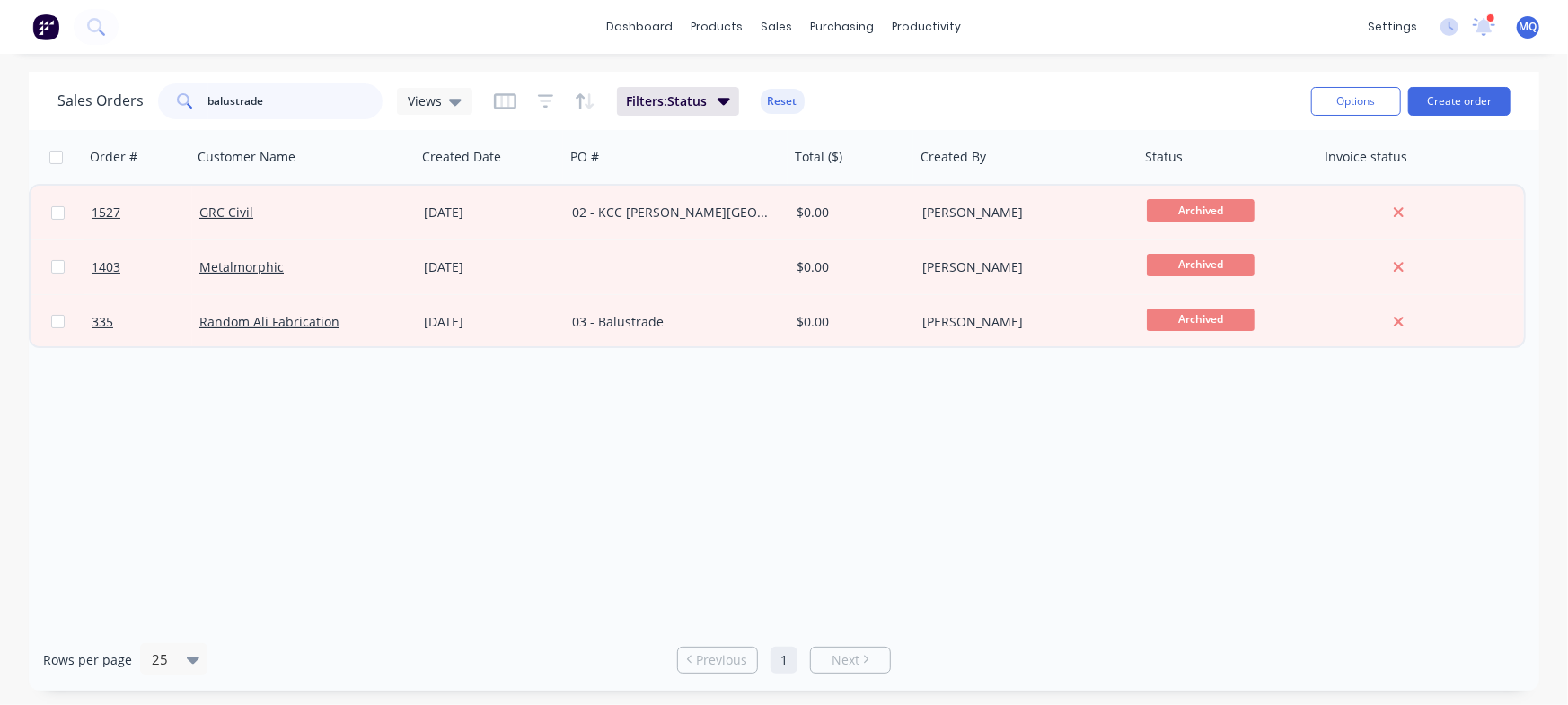
drag, startPoint x: 320, startPoint y: 98, endPoint x: 0, endPoint y: 41, distance: 325.0
click at [0, 41] on div "dashboard products sales purchasing productivity dashboard products Product Cat…" at bounding box center [784, 352] width 1568 height 705
type input "project"
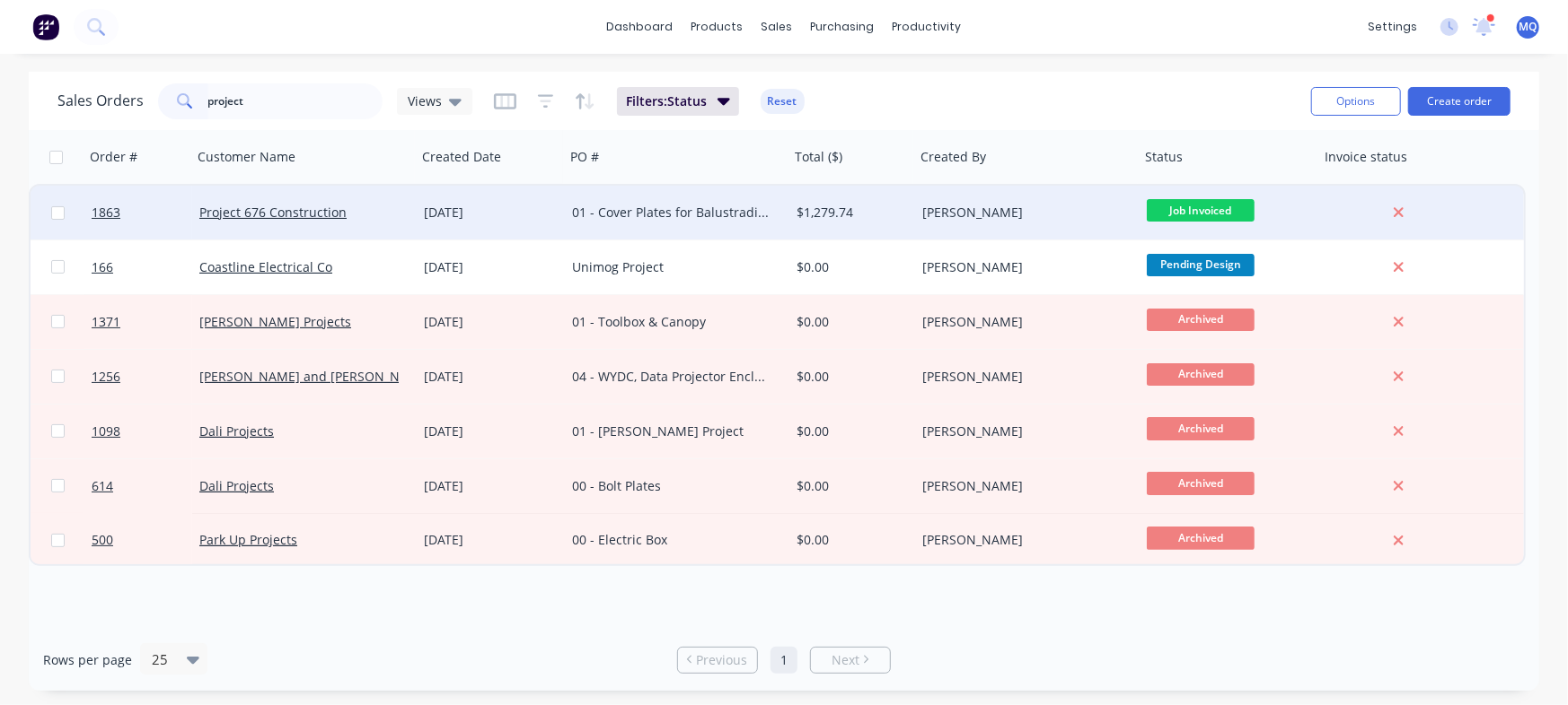
click at [682, 219] on div "01 - Cover Plates for Balustrading" at bounding box center [671, 212] width 199 height 18
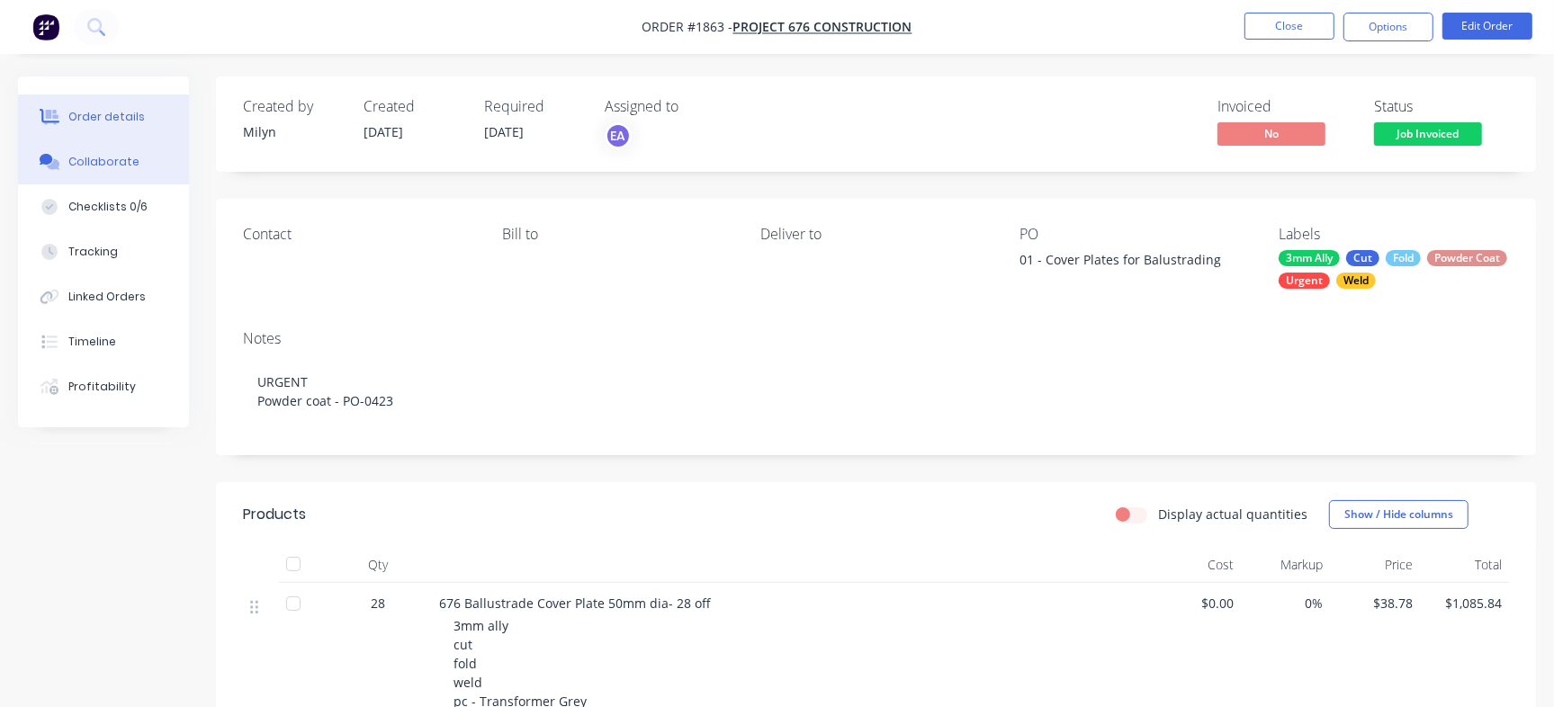
click at [124, 151] on button "Collaborate" at bounding box center [103, 162] width 171 height 45
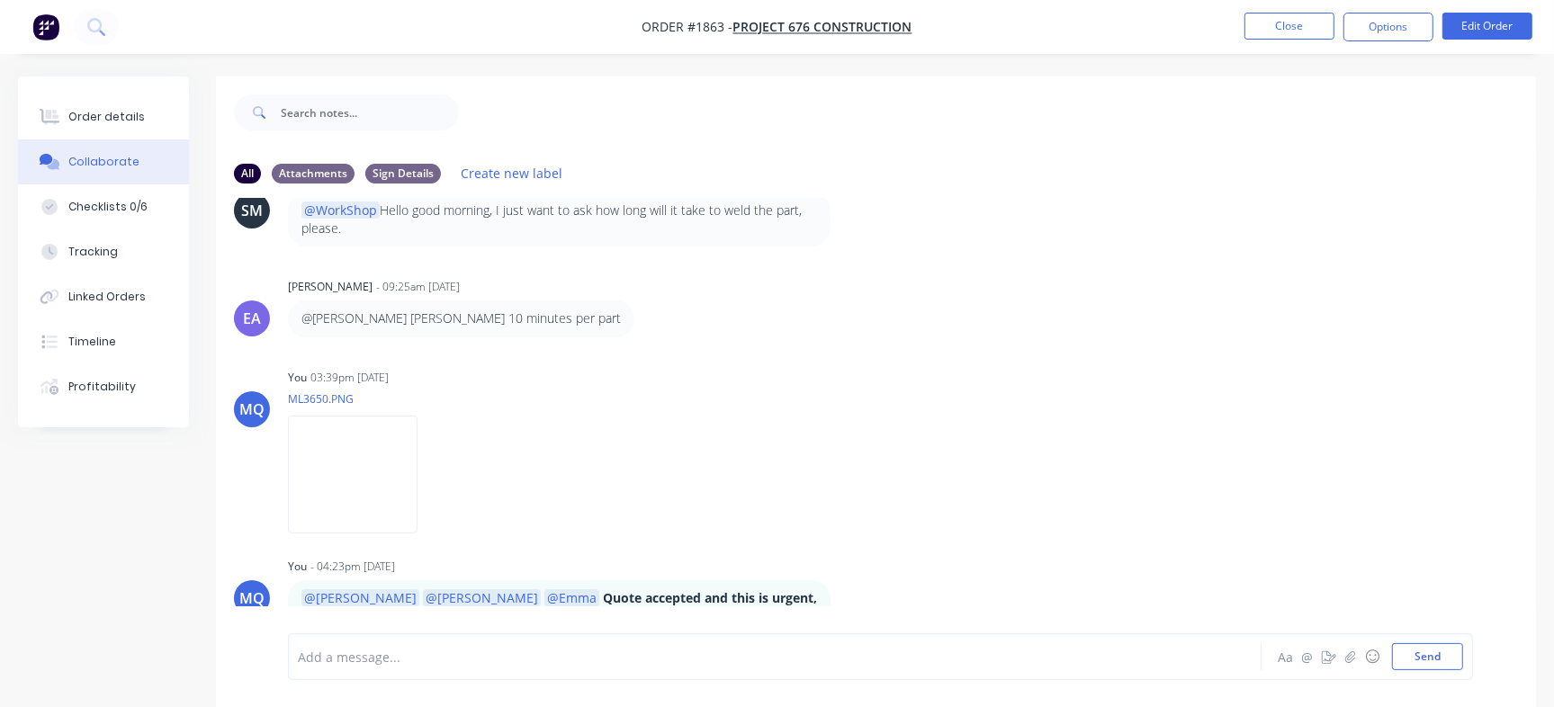
scroll to position [27, 0]
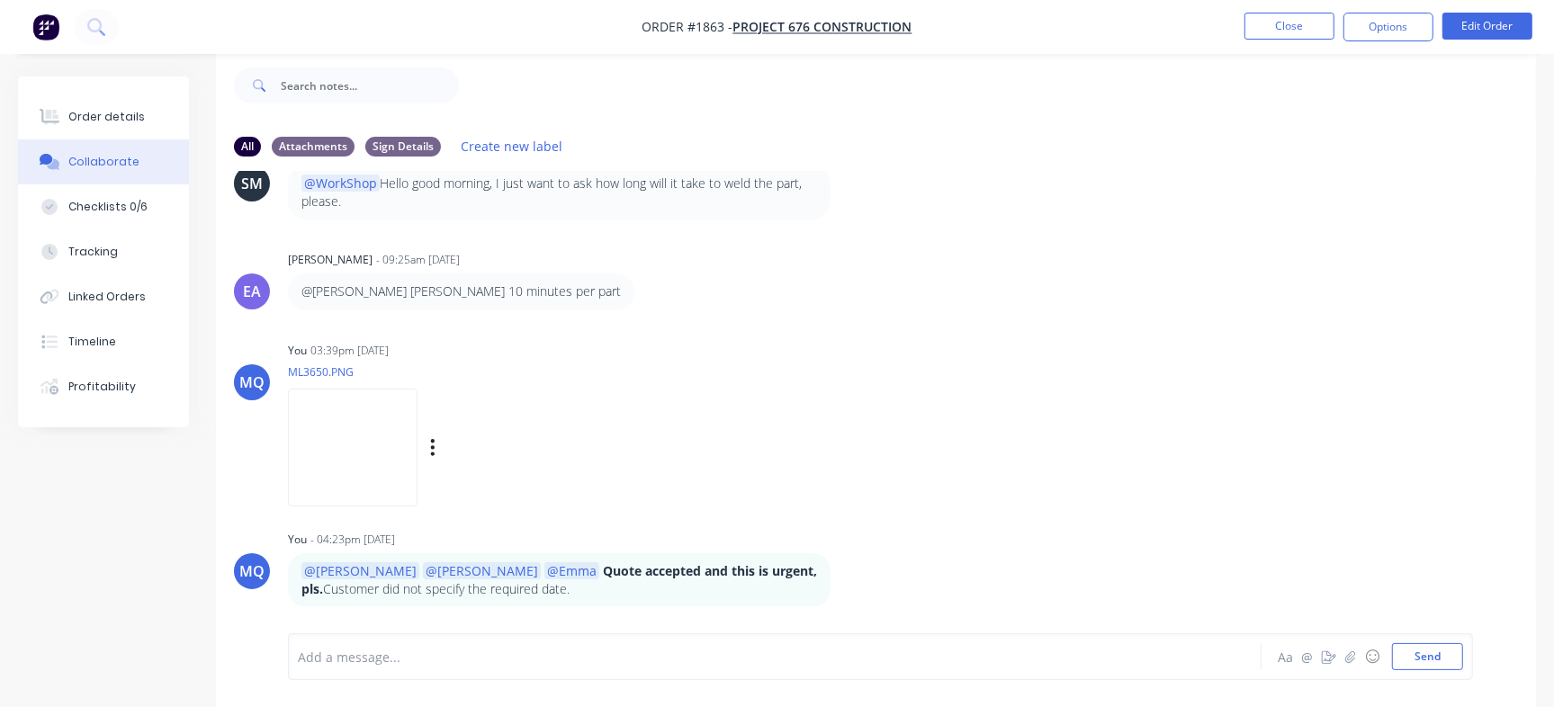
drag, startPoint x: 1513, startPoint y: 489, endPoint x: 1513, endPoint y: 446, distance: 42.3
click at [1513, 446] on div "MQ You 03:39pm [DATE] ML3650.PNG Labels Download Delete" at bounding box center [876, 419] width 1320 height 162
click at [1356, 421] on div "MQ You 03:39pm [DATE] ML3650.PNG Labels Download Delete" at bounding box center [876, 419] width 1320 height 162
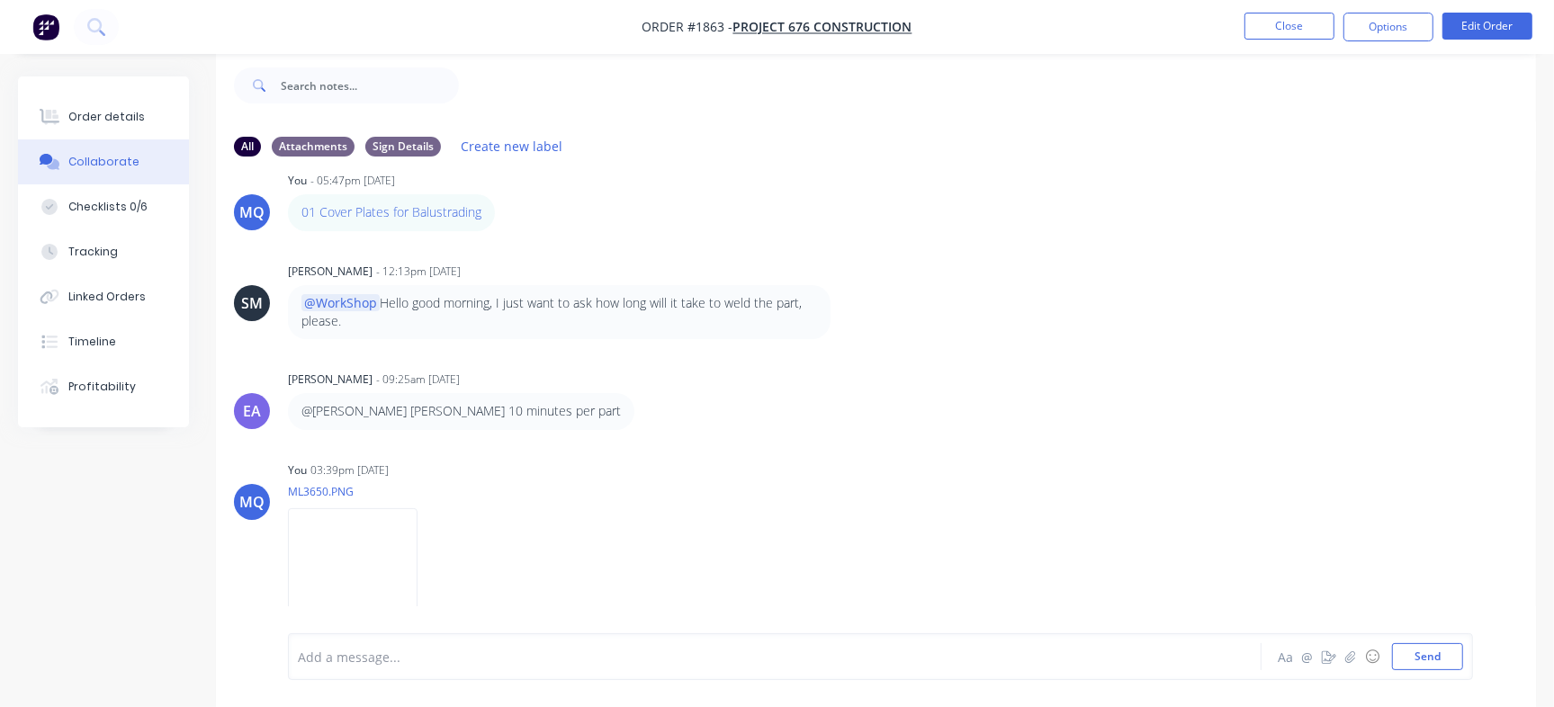
scroll to position [0, 0]
